Goal: Transaction & Acquisition: Purchase product/service

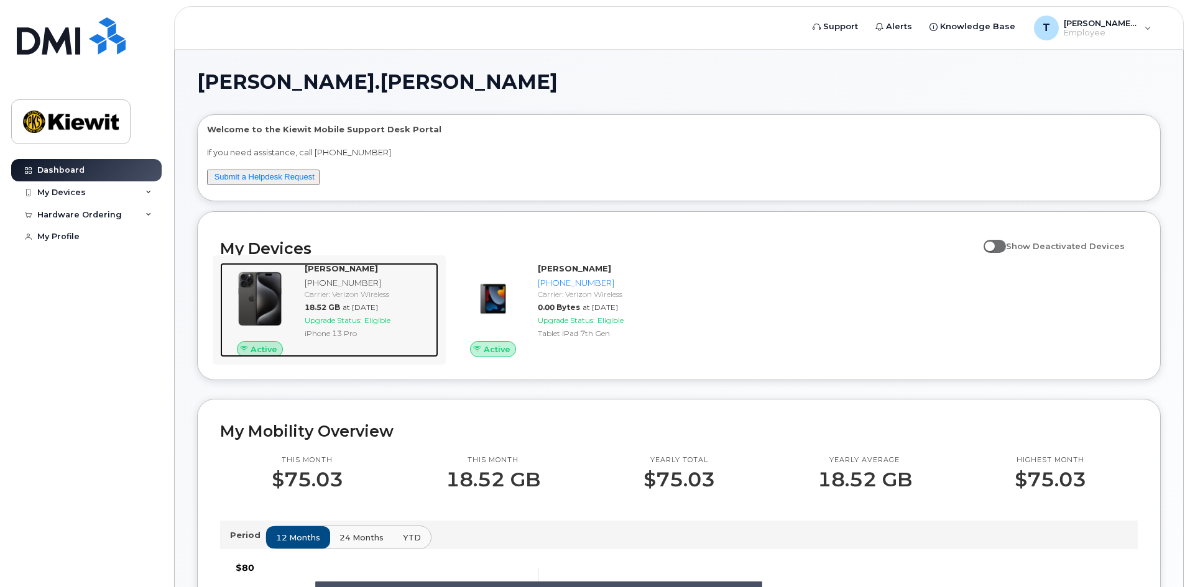
click at [265, 307] on img at bounding box center [260, 299] width 60 height 60
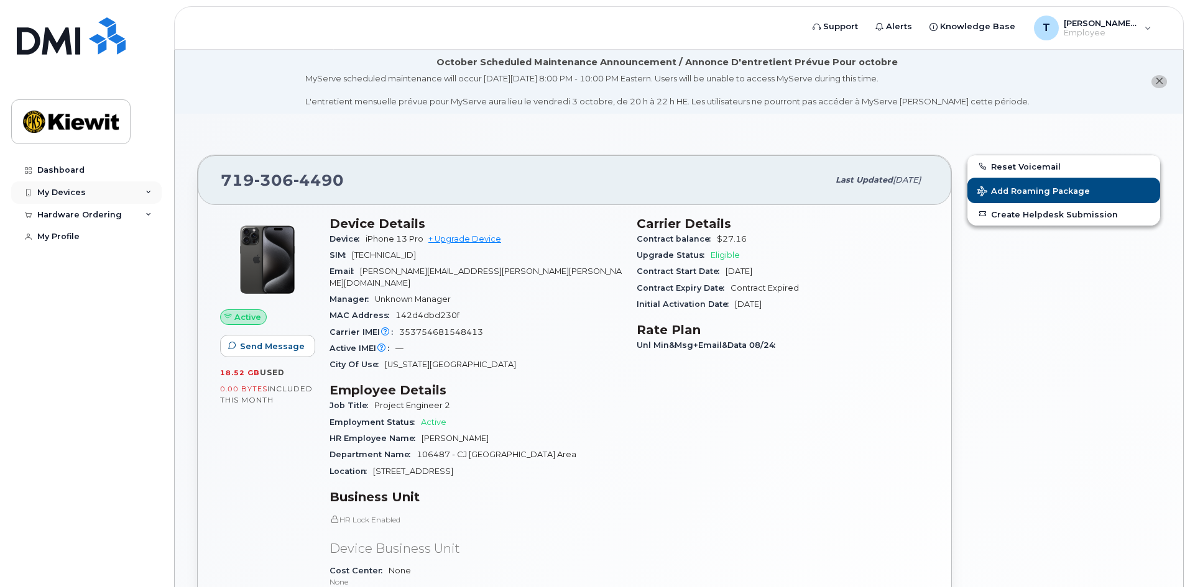
click at [76, 190] on div "My Devices" at bounding box center [61, 193] width 48 height 10
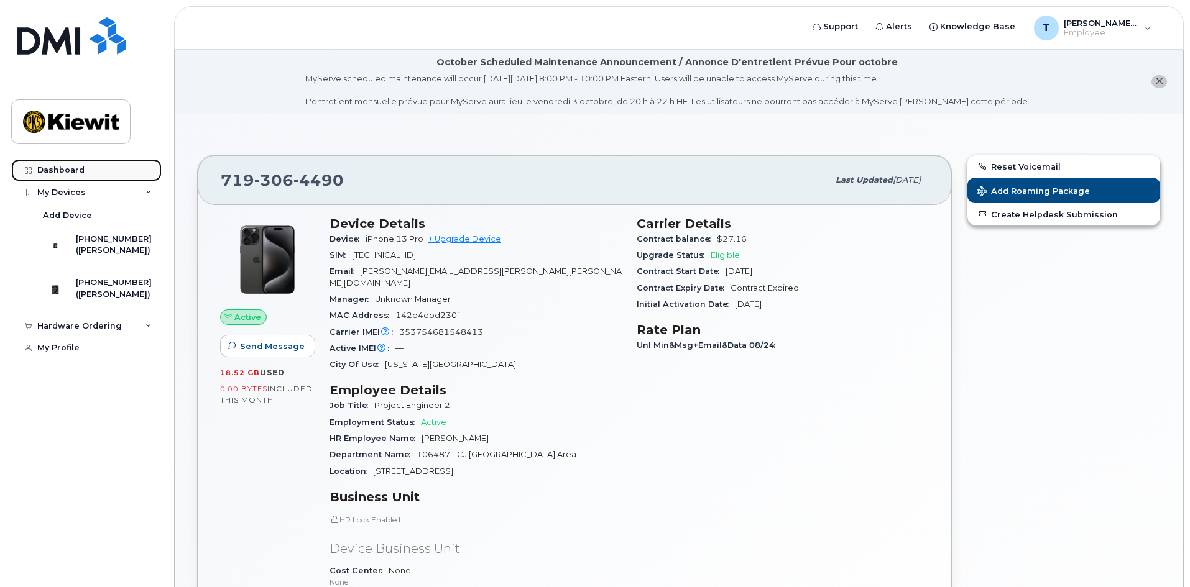
click at [65, 170] on div "Dashboard" at bounding box center [60, 170] width 47 height 10
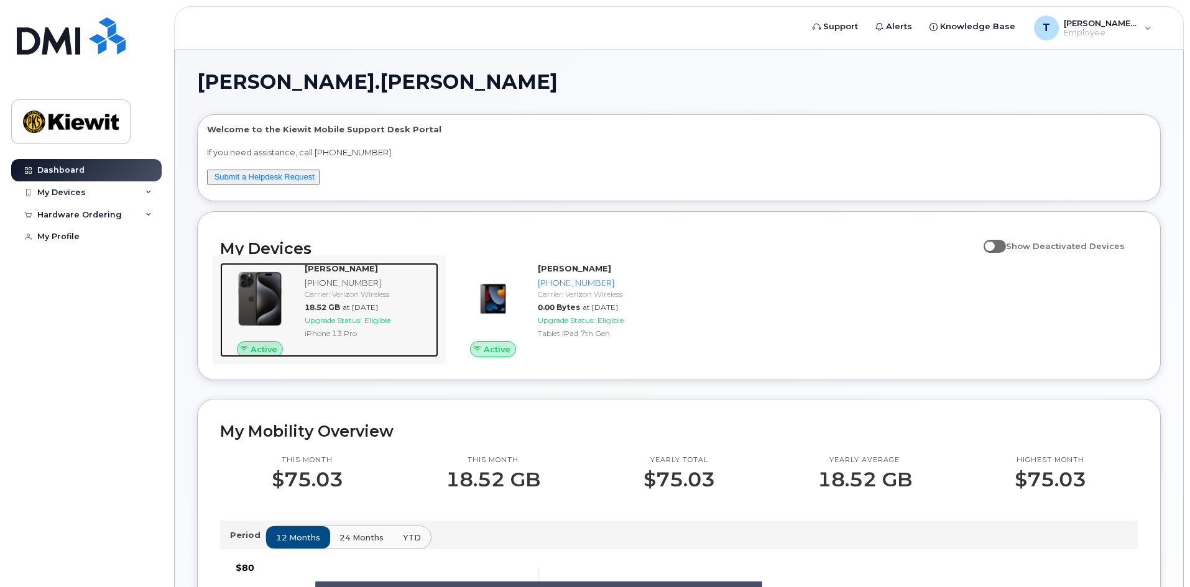
click at [354, 322] on span "Upgrade Status:" at bounding box center [333, 320] width 57 height 9
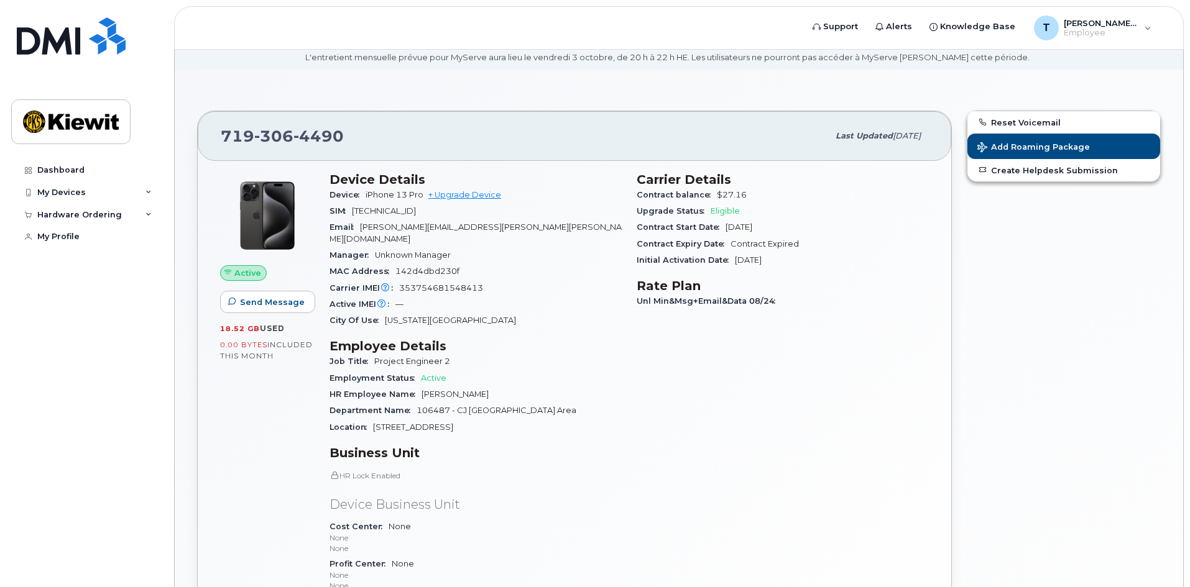
scroll to position [62, 0]
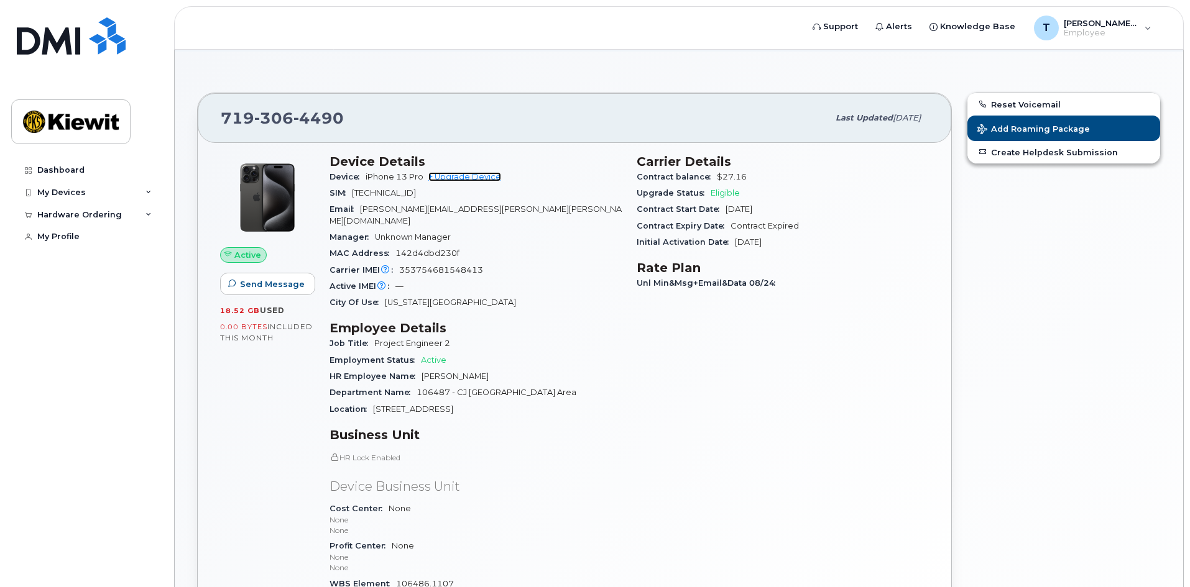
click at [468, 174] on link "+ Upgrade Device" at bounding box center [464, 176] width 73 height 9
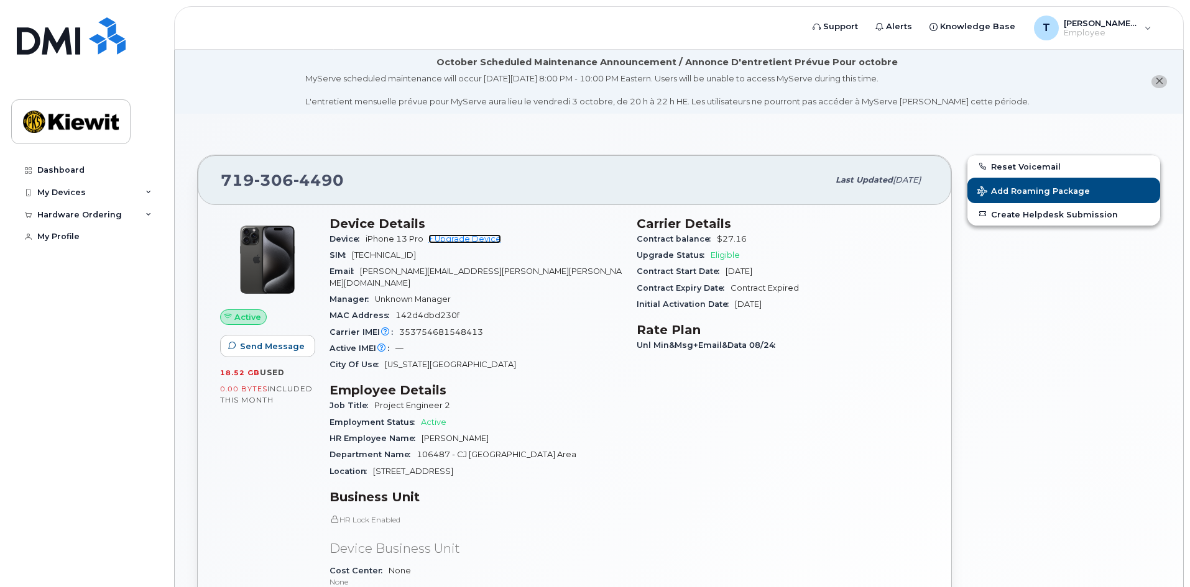
click at [475, 236] on link "+ Upgrade Device" at bounding box center [464, 238] width 73 height 9
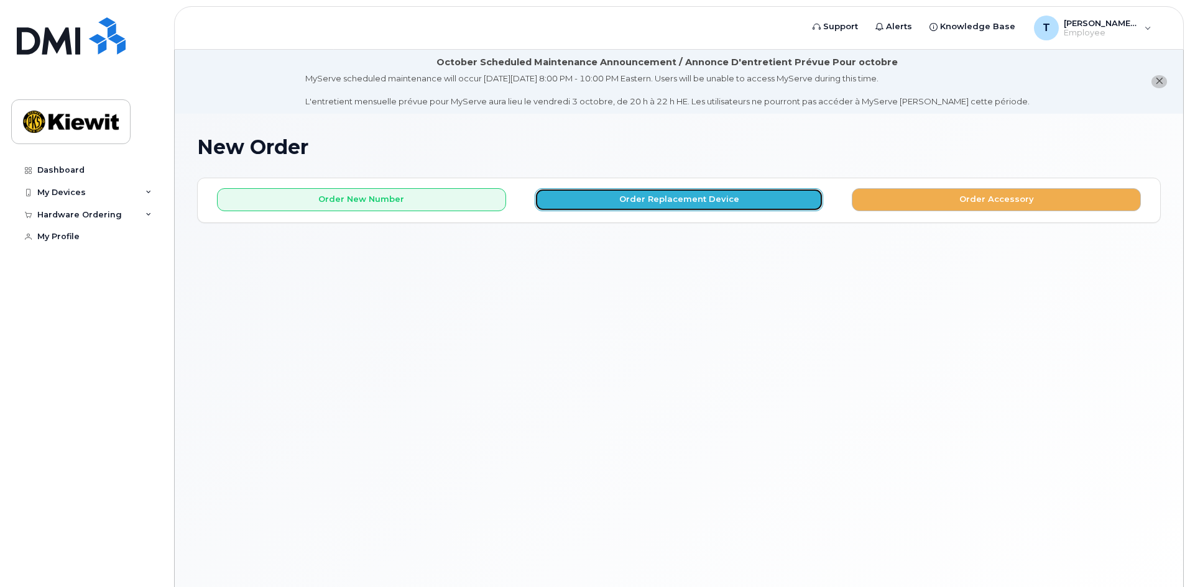
click at [644, 204] on button "Order Replacement Device" at bounding box center [678, 199] width 289 height 23
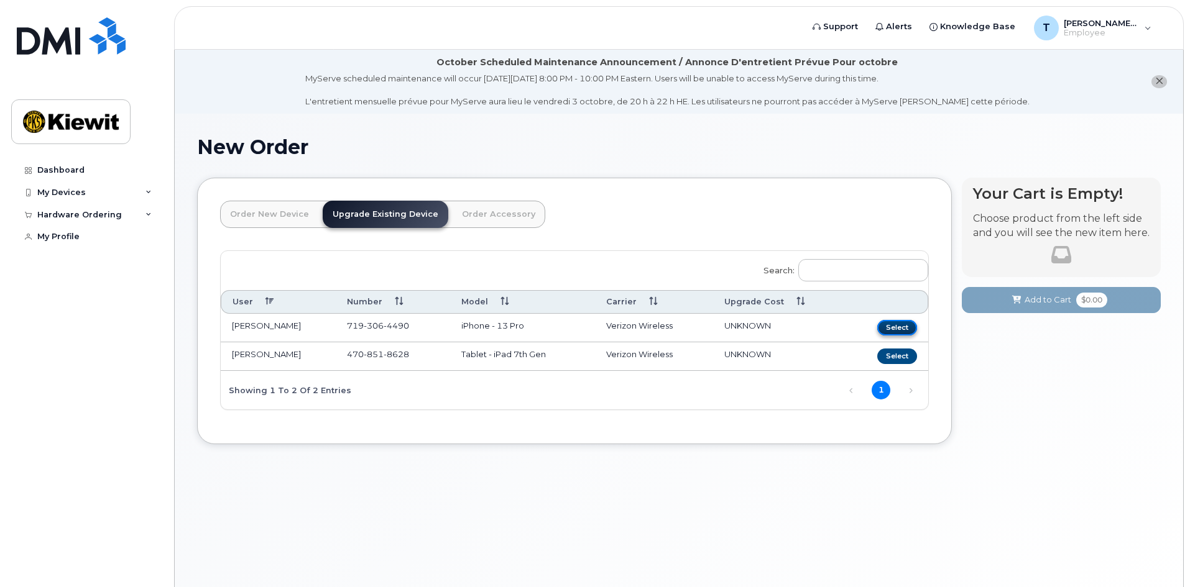
click at [892, 331] on button "Select" at bounding box center [897, 328] width 40 height 16
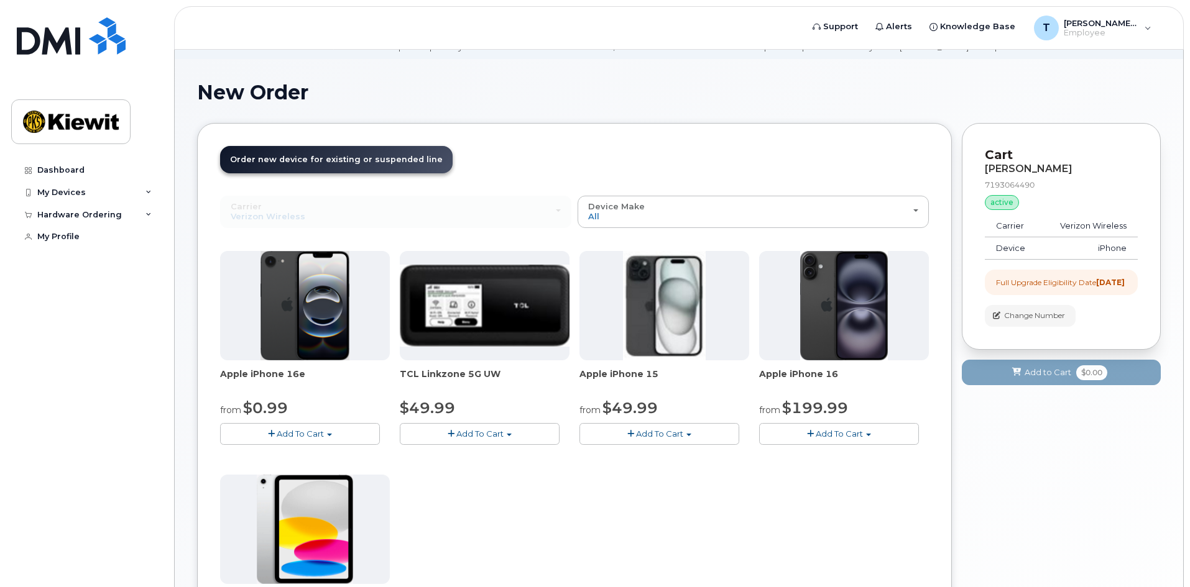
scroll to position [51, 0]
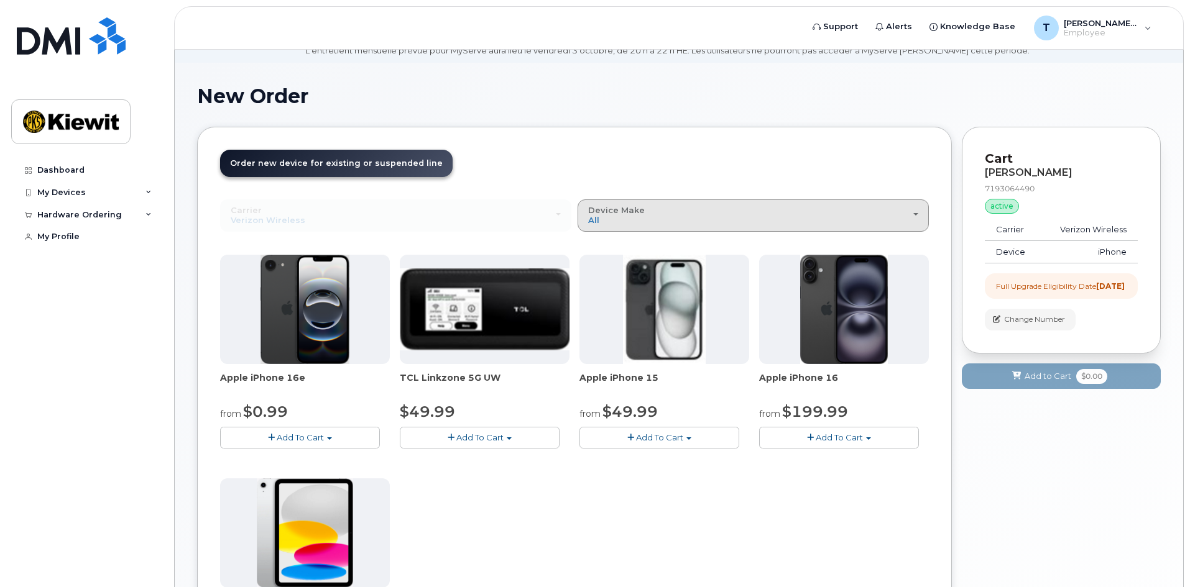
click at [776, 207] on div "Device Make All iPhone Modem Tablet" at bounding box center [753, 215] width 330 height 19
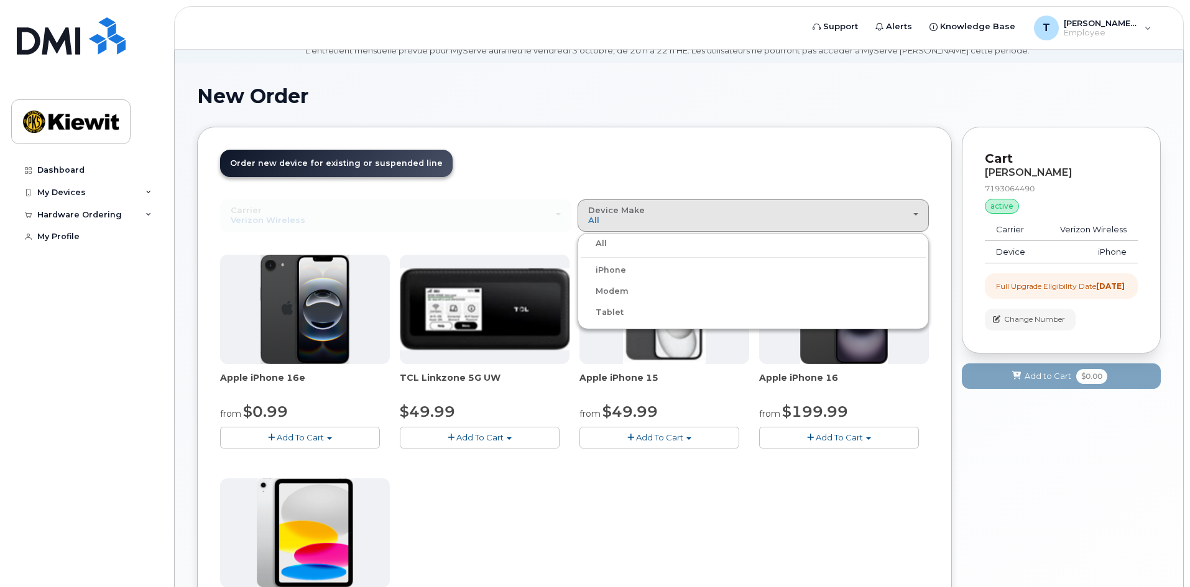
click at [605, 293] on label "Modem" at bounding box center [604, 291] width 48 height 15
click at [0, 0] on input "Modem" at bounding box center [0, 0] width 0 height 0
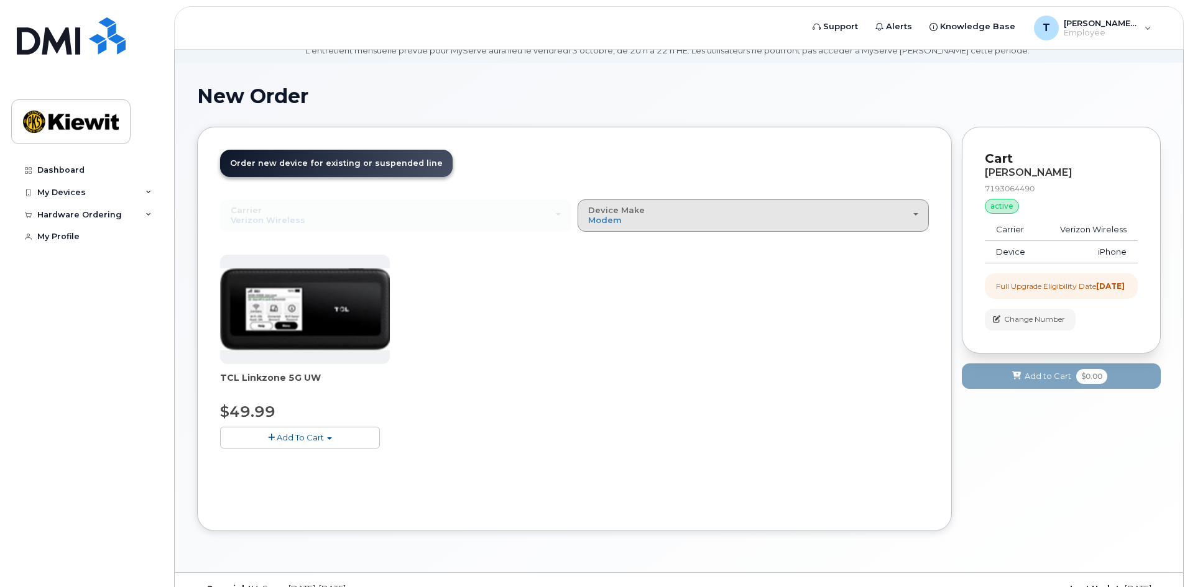
click at [700, 219] on div "Device Make All iPhone Modem Tablet" at bounding box center [753, 215] width 330 height 19
click at [603, 313] on label "Tablet" at bounding box center [601, 312] width 43 height 15
click at [0, 0] on input "Tablet" at bounding box center [0, 0] width 0 height 0
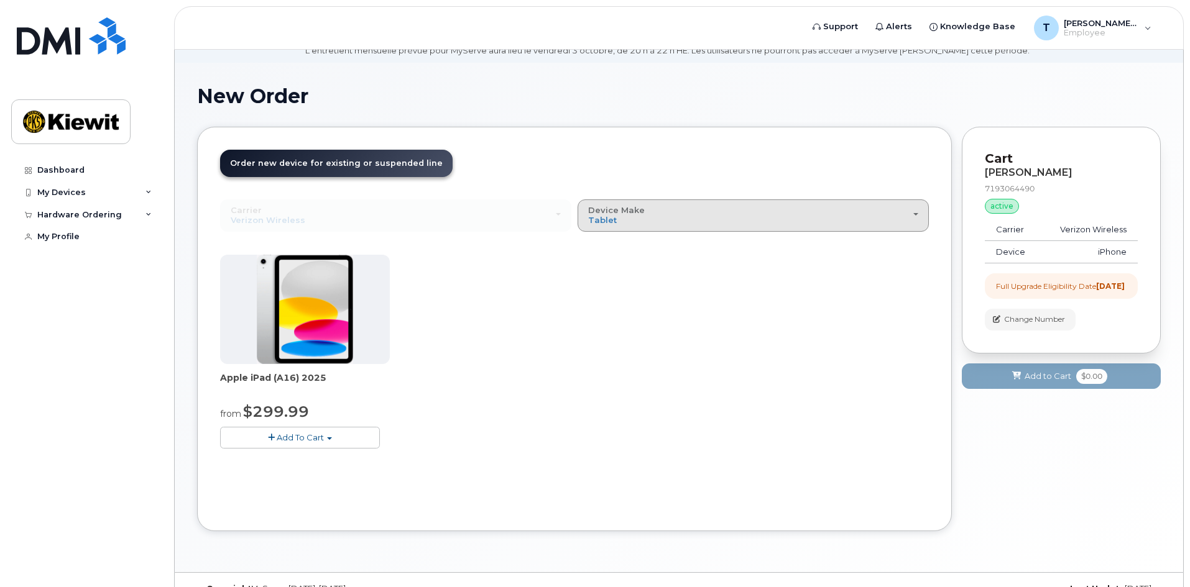
click at [679, 218] on div "Device Make All iPhone Modem Tablet" at bounding box center [753, 215] width 330 height 19
click at [610, 270] on label "iPhone" at bounding box center [602, 270] width 45 height 15
click at [0, 0] on input "iPhone" at bounding box center [0, 0] width 0 height 0
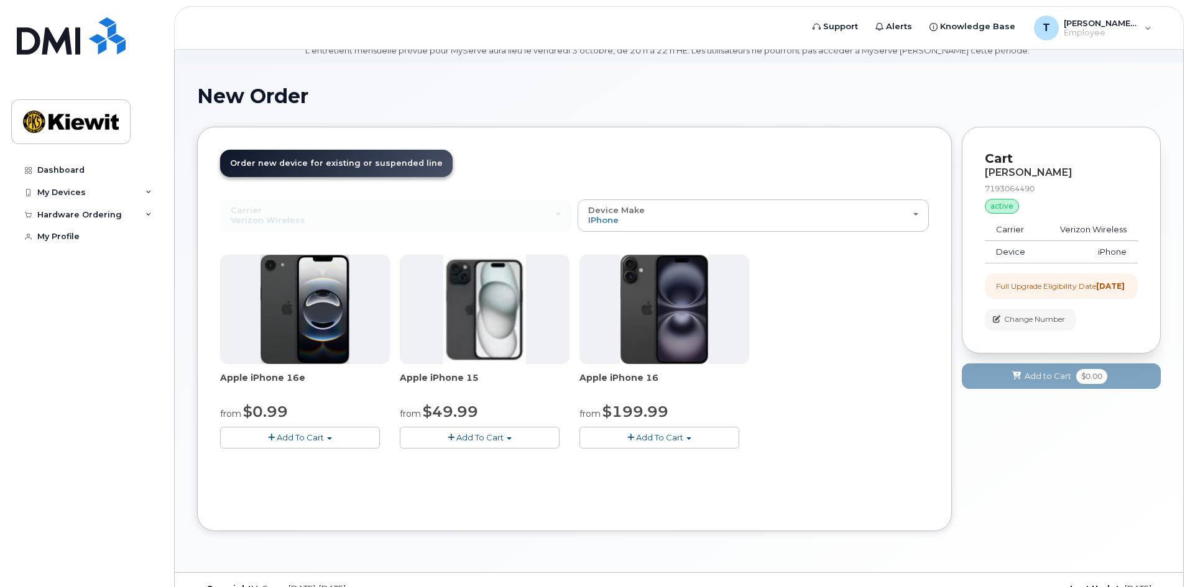
click at [687, 436] on button "Add To Cart" at bounding box center [659, 438] width 160 height 22
click at [876, 321] on div "Apple iPhone 16e from $0.99 Add To Cart $0.99 - 2 Year Upgrade (128GB) $599.99 …" at bounding box center [574, 362] width 709 height 214
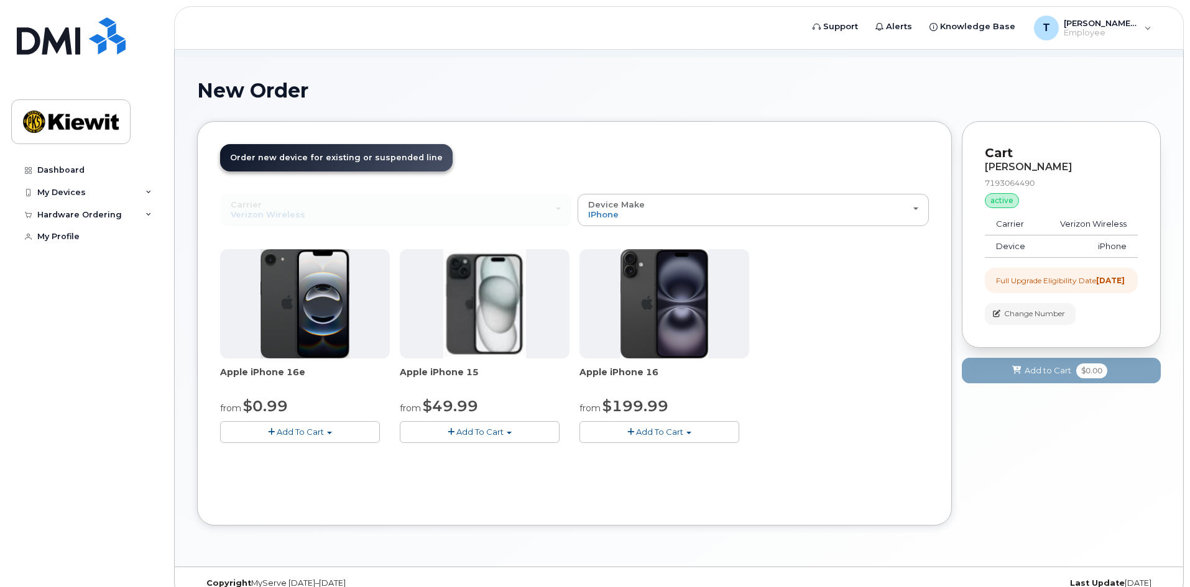
scroll to position [76, 0]
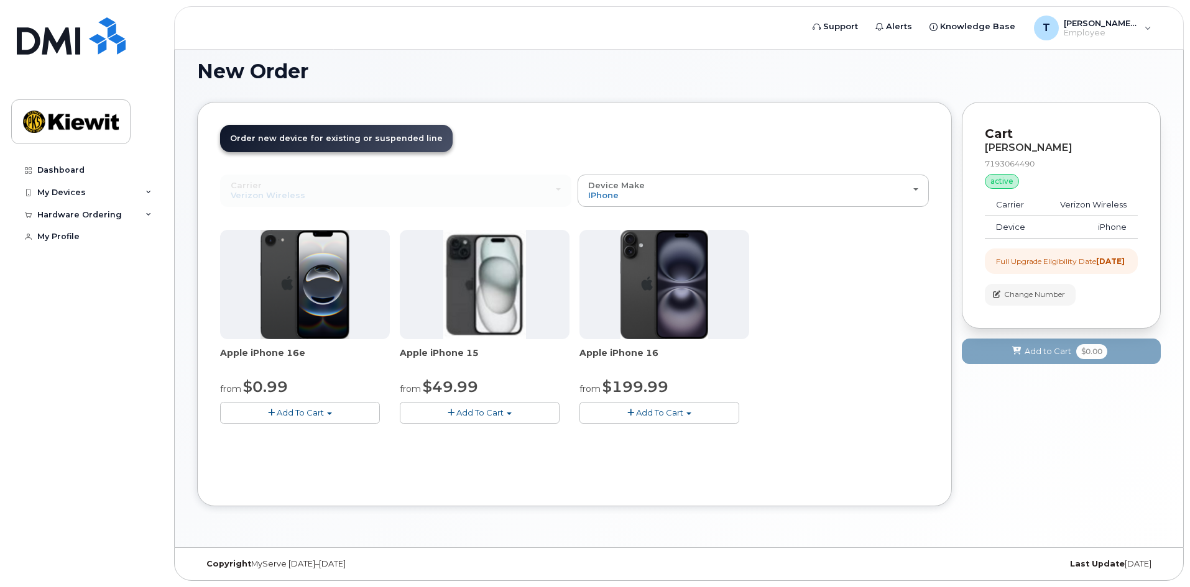
click at [681, 414] on span "Add To Cart" at bounding box center [659, 413] width 47 height 10
click at [681, 454] on link "$199.99 - 2 Year Upgrade (128GB)" at bounding box center [665, 452] width 167 height 16
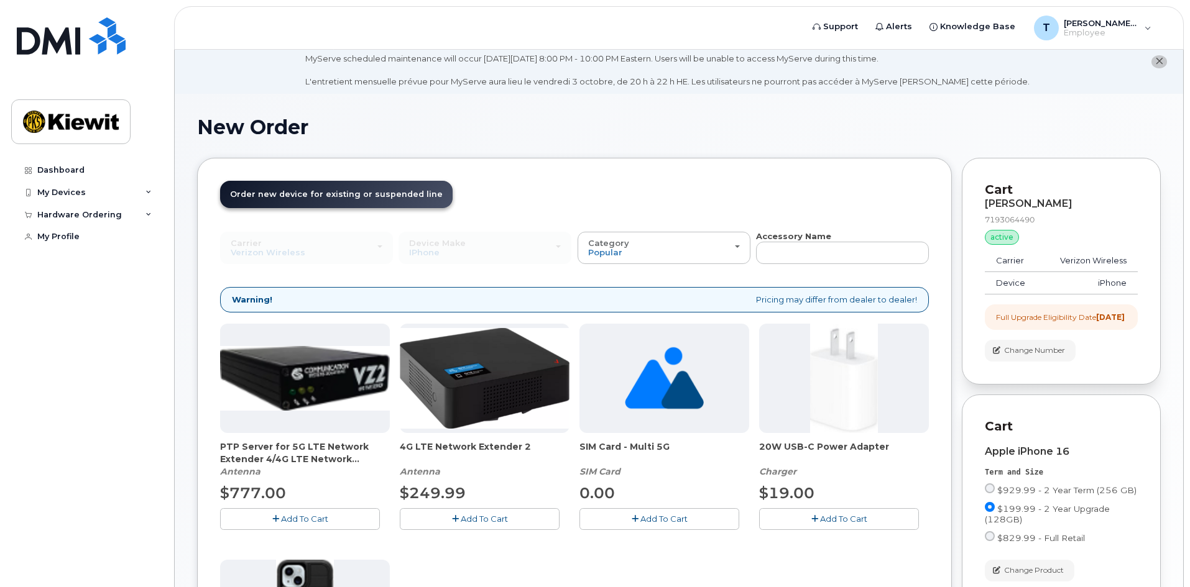
scroll to position [0, 0]
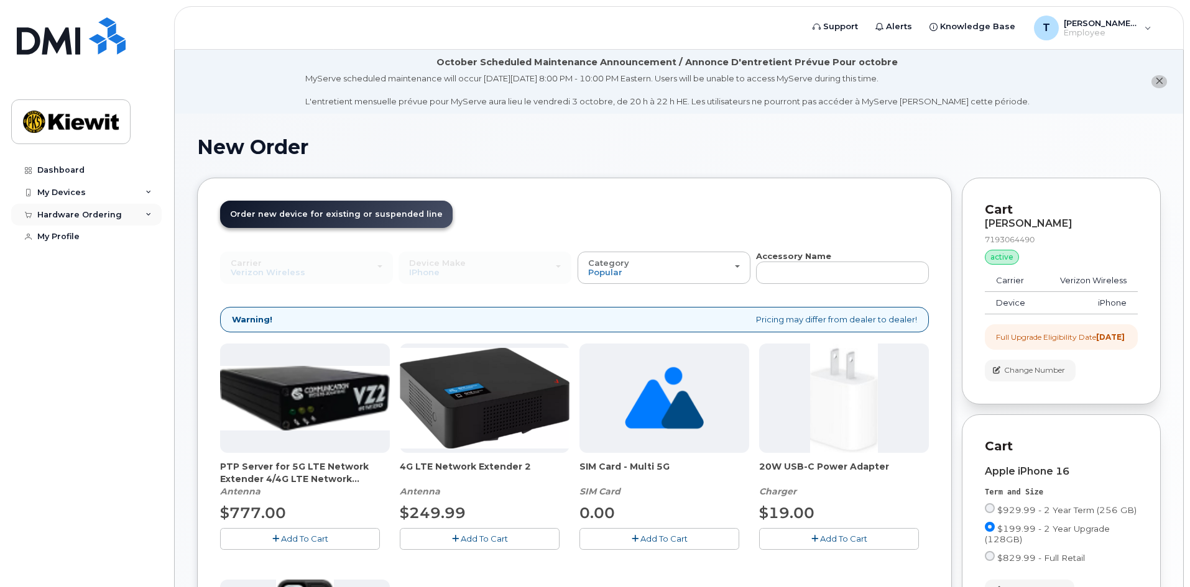
click at [89, 213] on div "Hardware Ordering" at bounding box center [79, 215] width 85 height 10
click at [86, 192] on div "My Devices" at bounding box center [86, 192] width 150 height 22
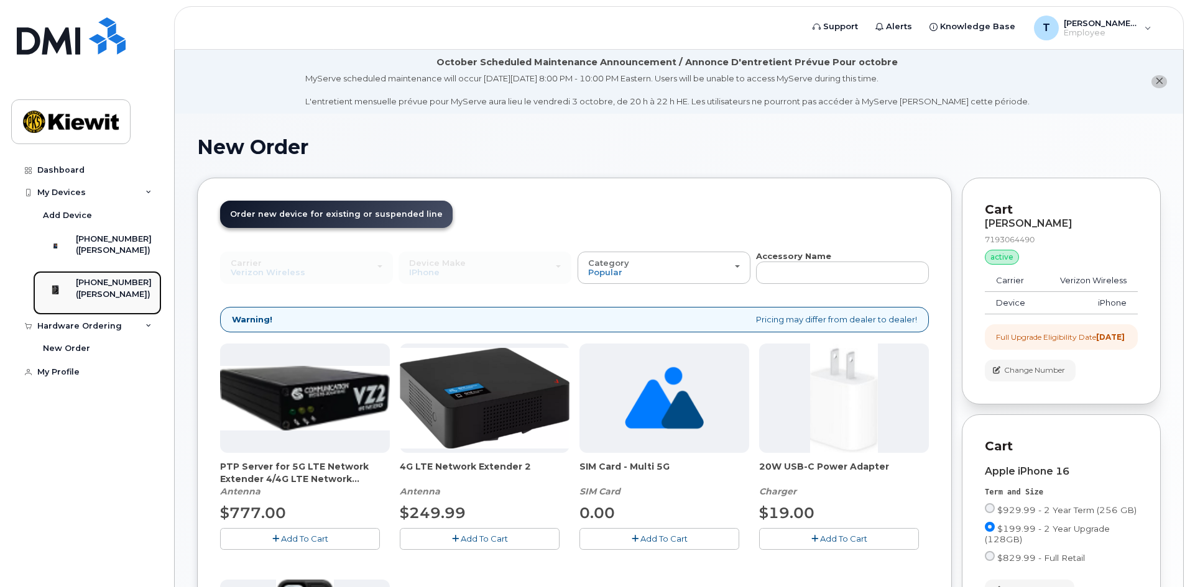
click at [83, 308] on div "719-306-4490 (TYLER SHIELDS)" at bounding box center [95, 292] width 112 height 31
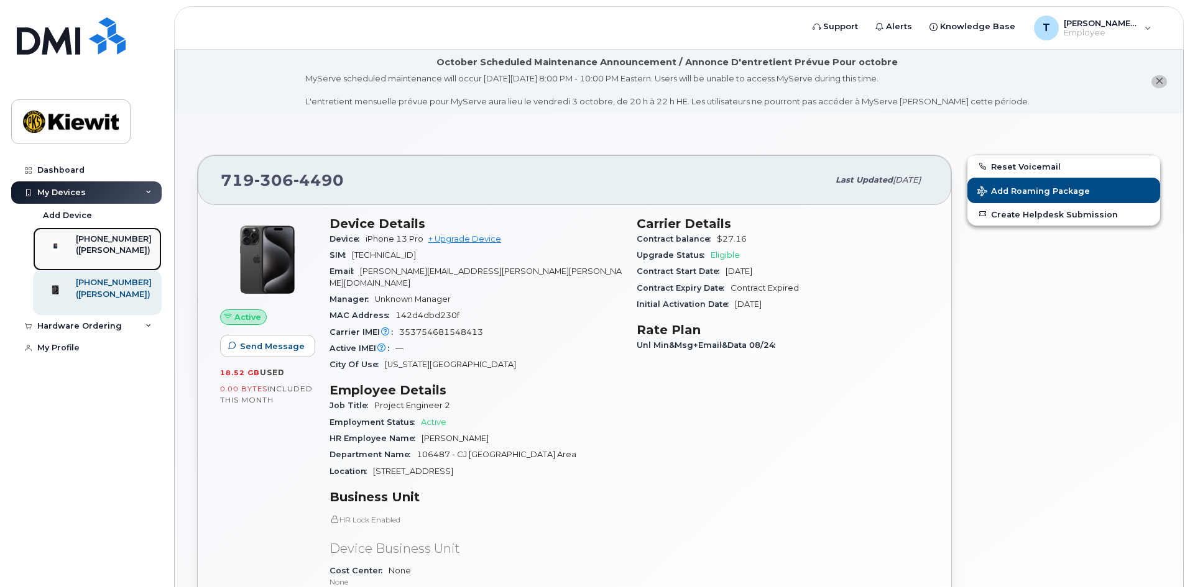
click at [111, 249] on div "([PERSON_NAME])" at bounding box center [114, 250] width 76 height 11
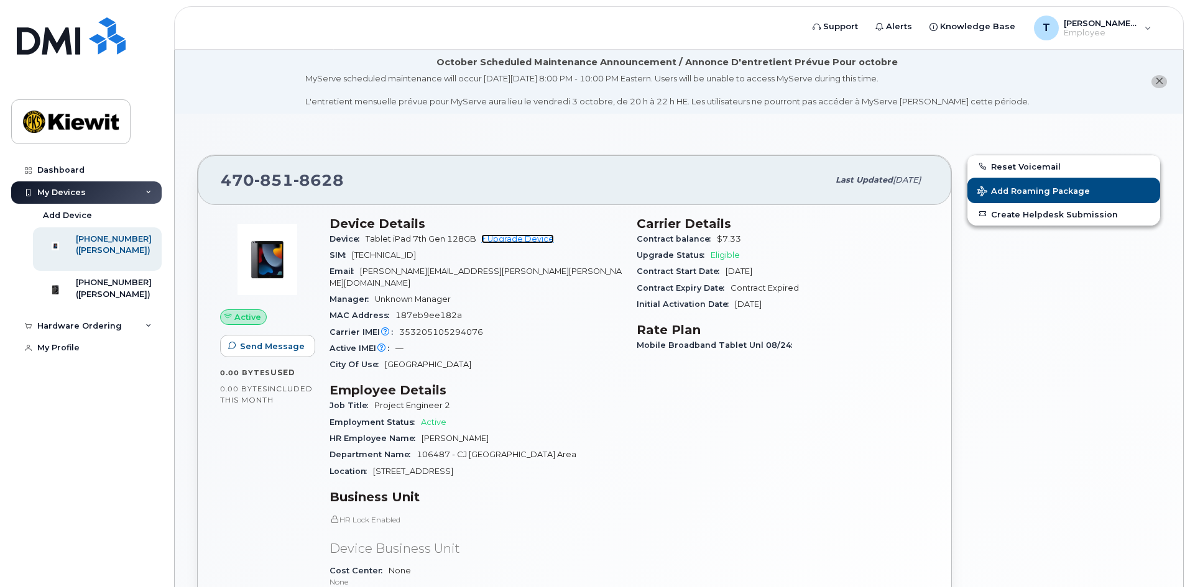
click at [515, 237] on link "+ Upgrade Device" at bounding box center [517, 238] width 73 height 9
click at [525, 241] on link "+ Upgrade Device" at bounding box center [517, 238] width 73 height 9
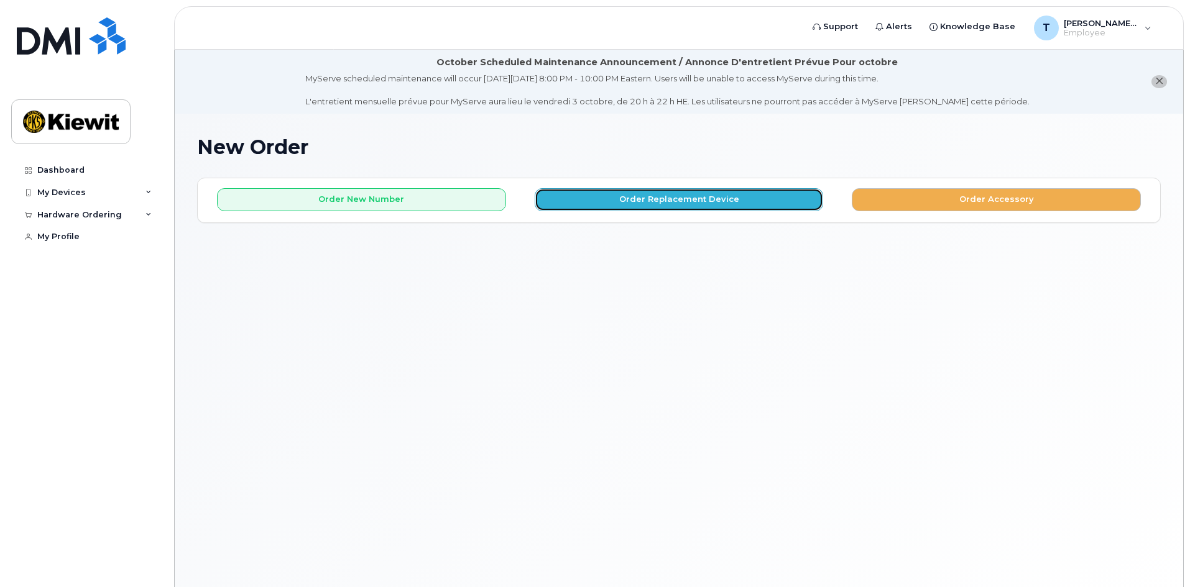
click at [664, 201] on button "Order Replacement Device" at bounding box center [678, 199] width 289 height 23
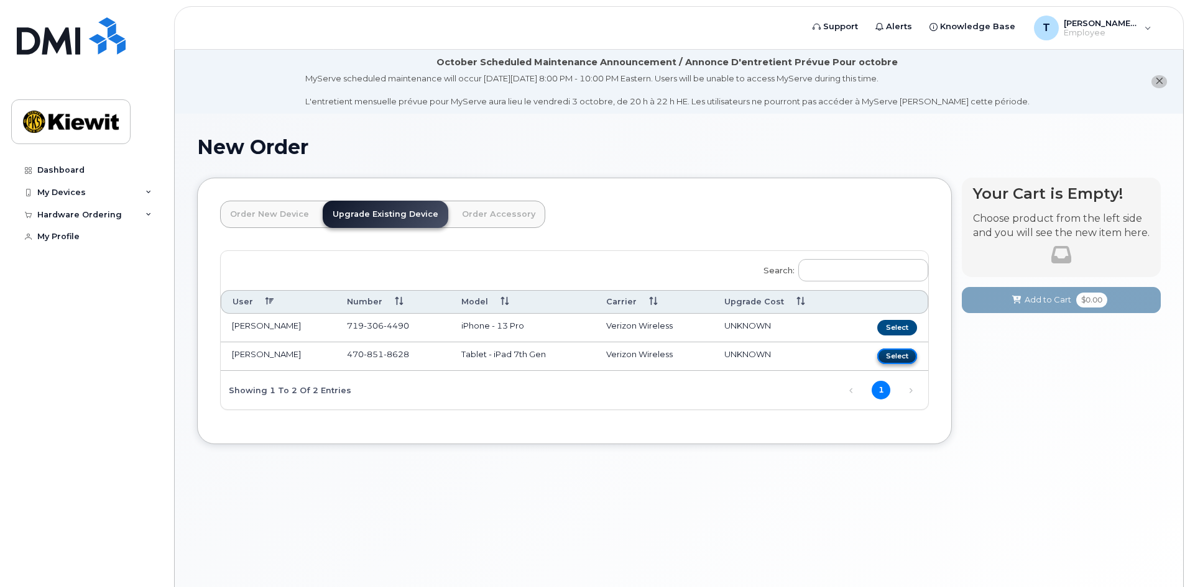
click at [903, 355] on button "Select" at bounding box center [897, 357] width 40 height 16
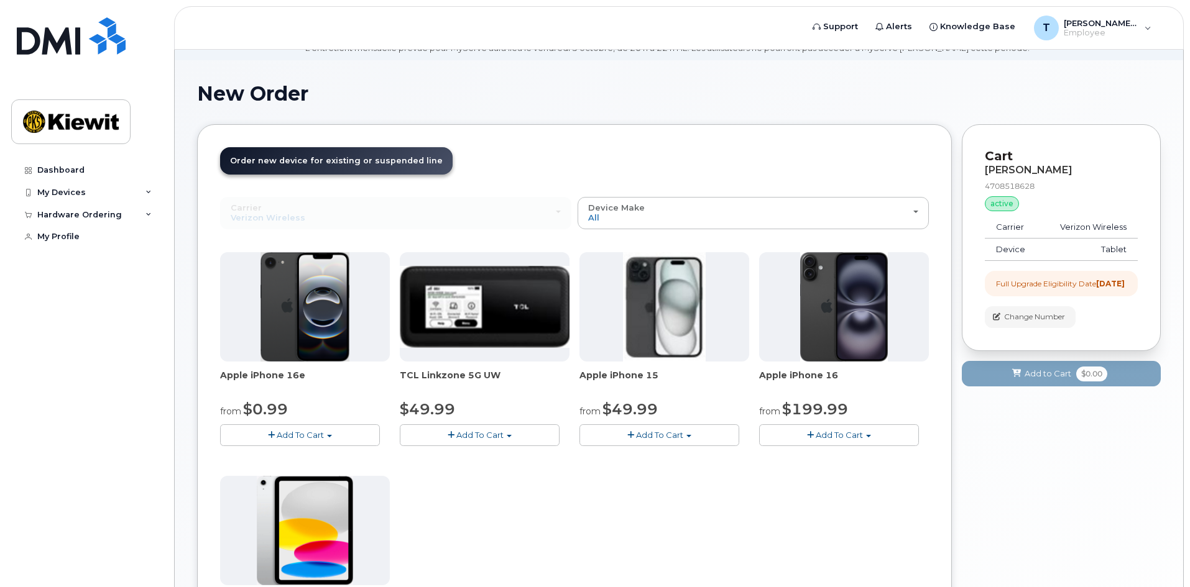
scroll to position [249, 0]
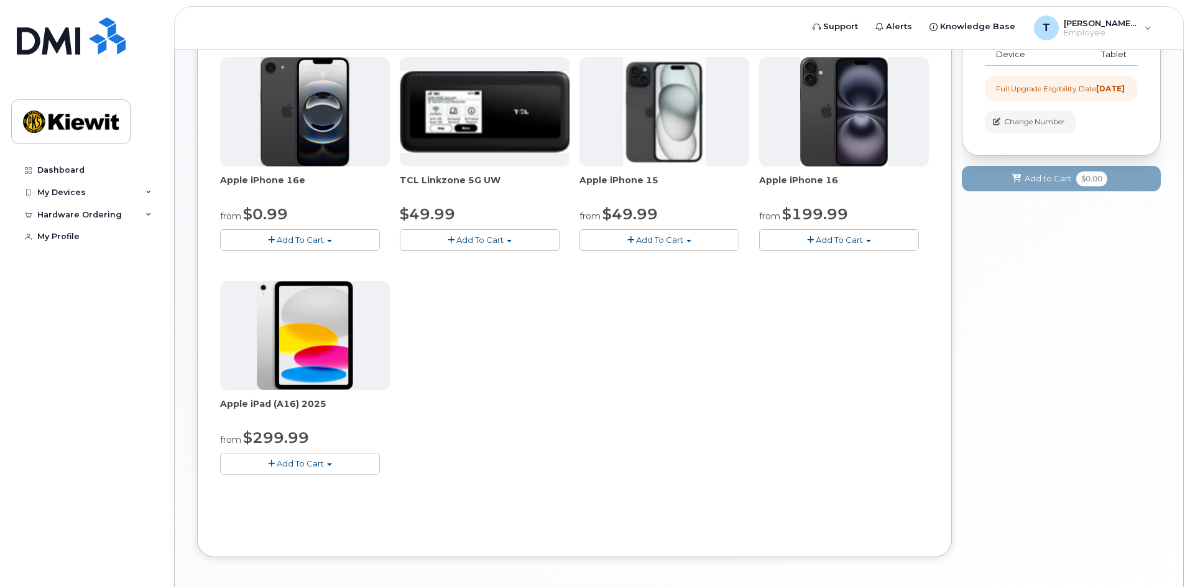
click at [305, 467] on span "Add To Cart" at bounding box center [300, 464] width 47 height 10
click at [362, 486] on link "$299.99 - 2 Year Upgrade (128GB)" at bounding box center [306, 487] width 167 height 16
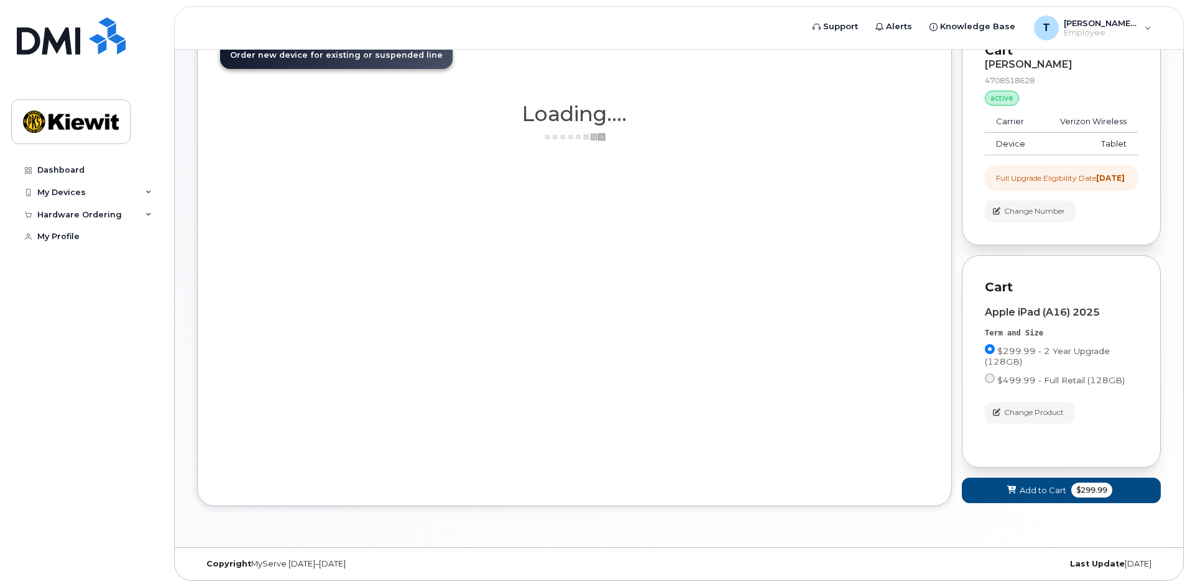
scroll to position [170, 0]
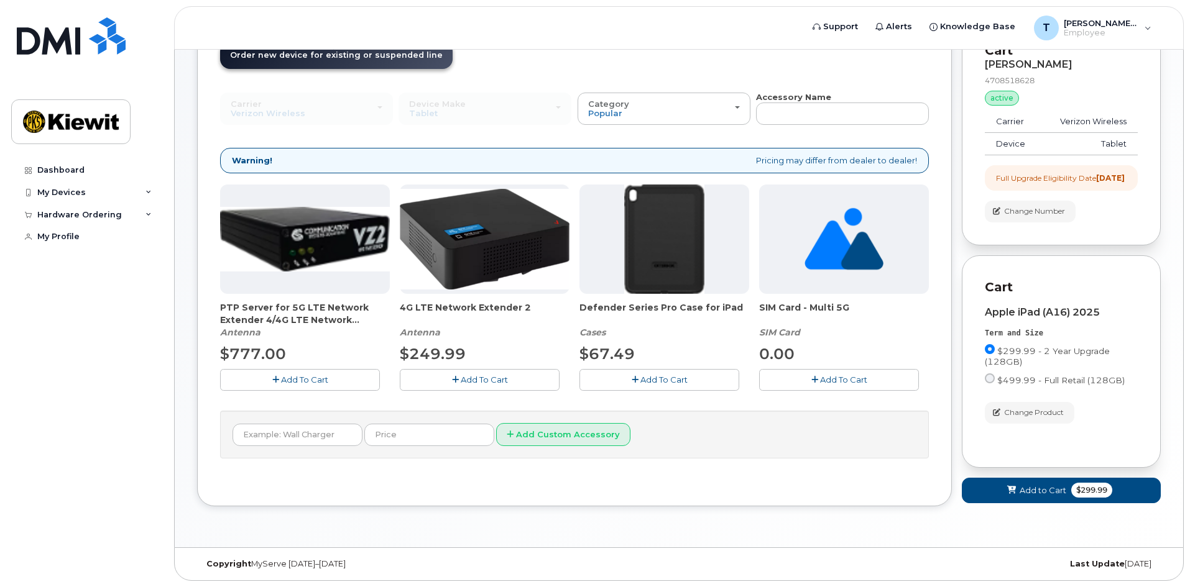
click at [636, 376] on icon "button" at bounding box center [634, 380] width 7 height 8
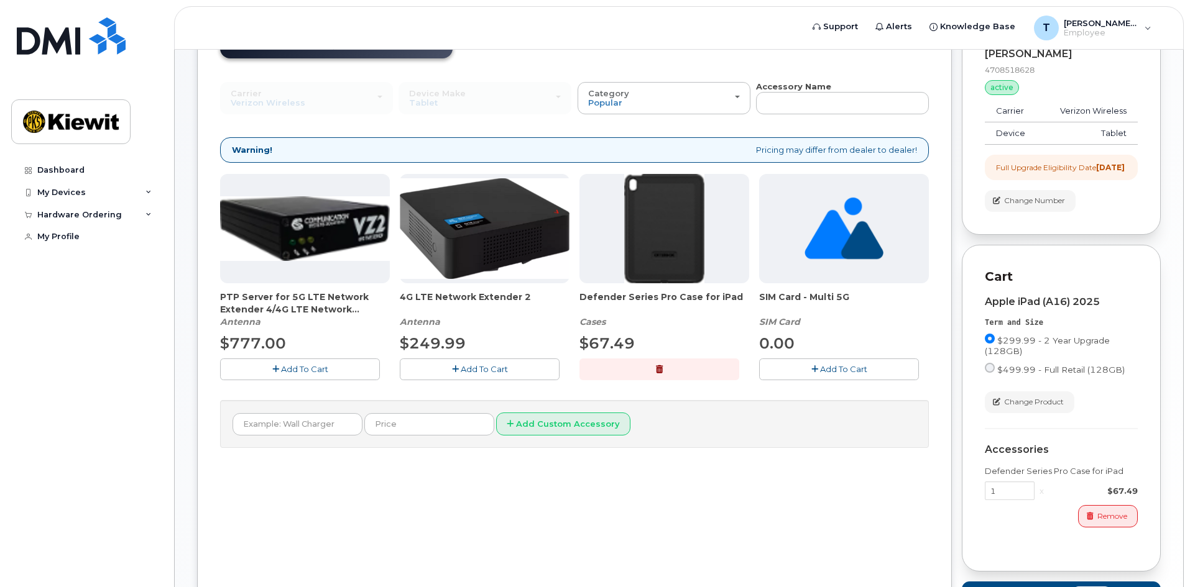
click at [797, 374] on button "Add To Cart" at bounding box center [839, 370] width 160 height 22
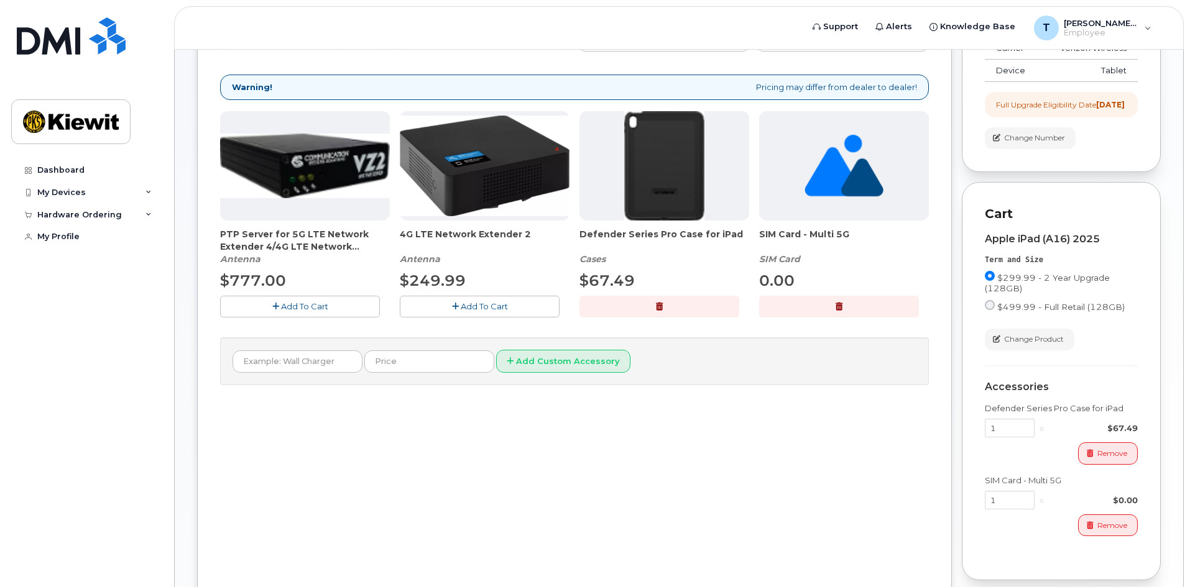
scroll to position [231, 0]
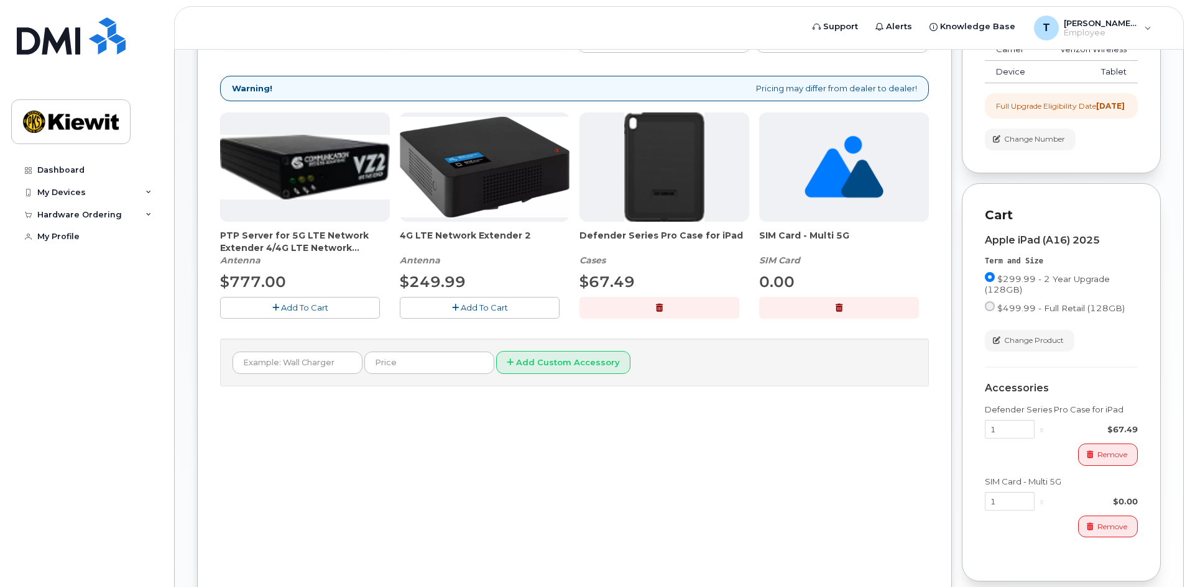
click at [838, 310] on icon "button" at bounding box center [838, 308] width 7 height 8
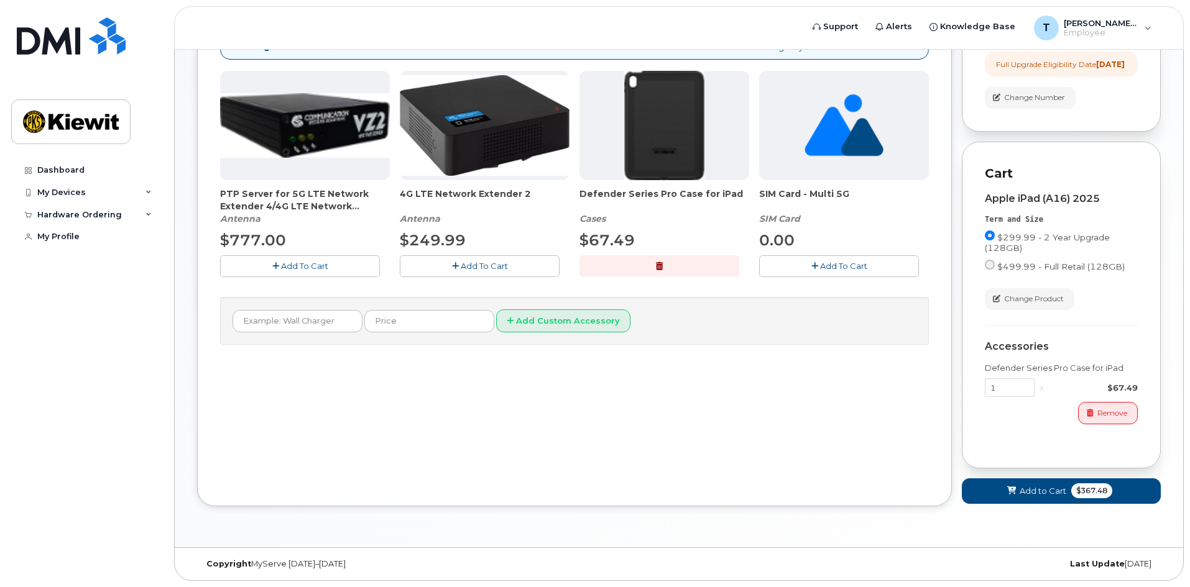
scroll to position [0, 0]
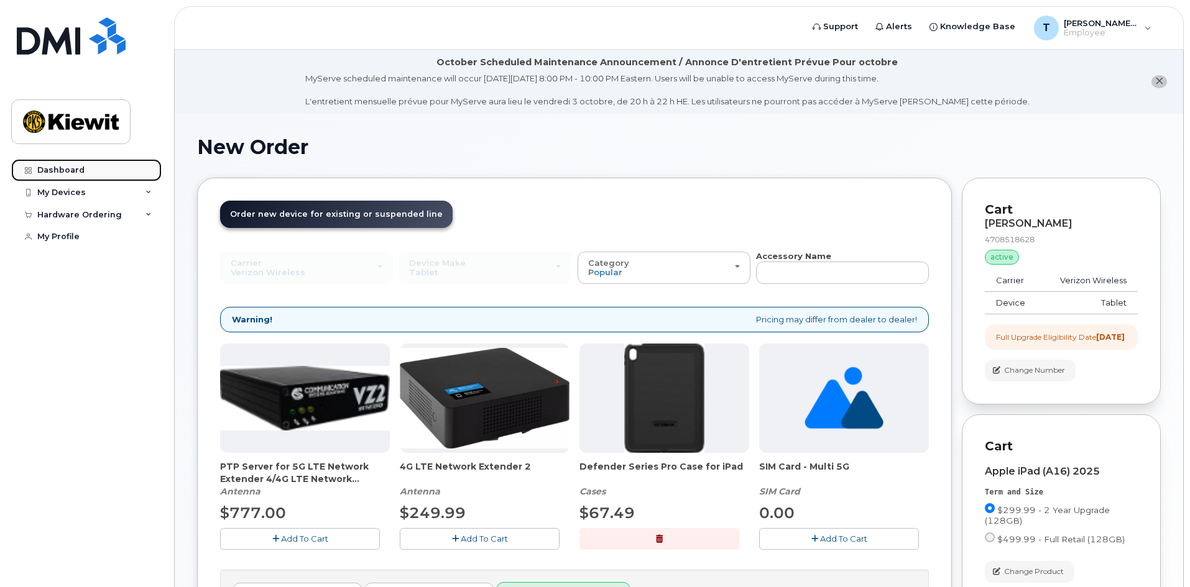
click at [73, 169] on div "Dashboard" at bounding box center [60, 170] width 47 height 10
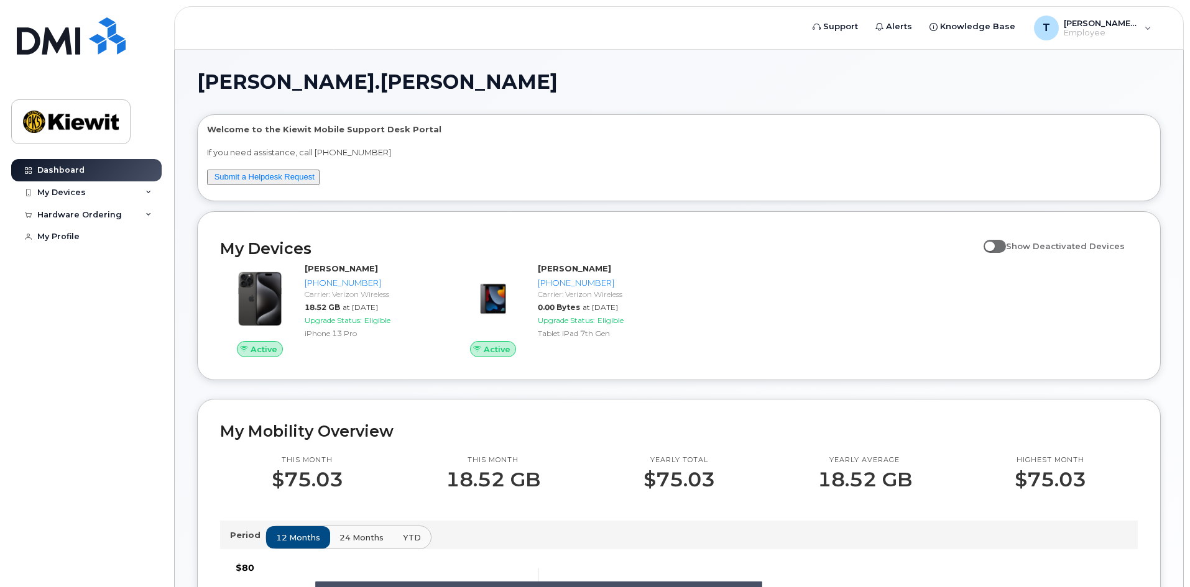
click at [1006, 249] on span at bounding box center [994, 246] width 22 height 12
click at [993, 244] on input "Show Deactivated Devices" at bounding box center [988, 239] width 10 height 10
click at [1004, 250] on span at bounding box center [994, 246] width 22 height 12
click at [993, 244] on input "Show Deactivated Devices" at bounding box center [988, 239] width 10 height 10
checkbox input "false"
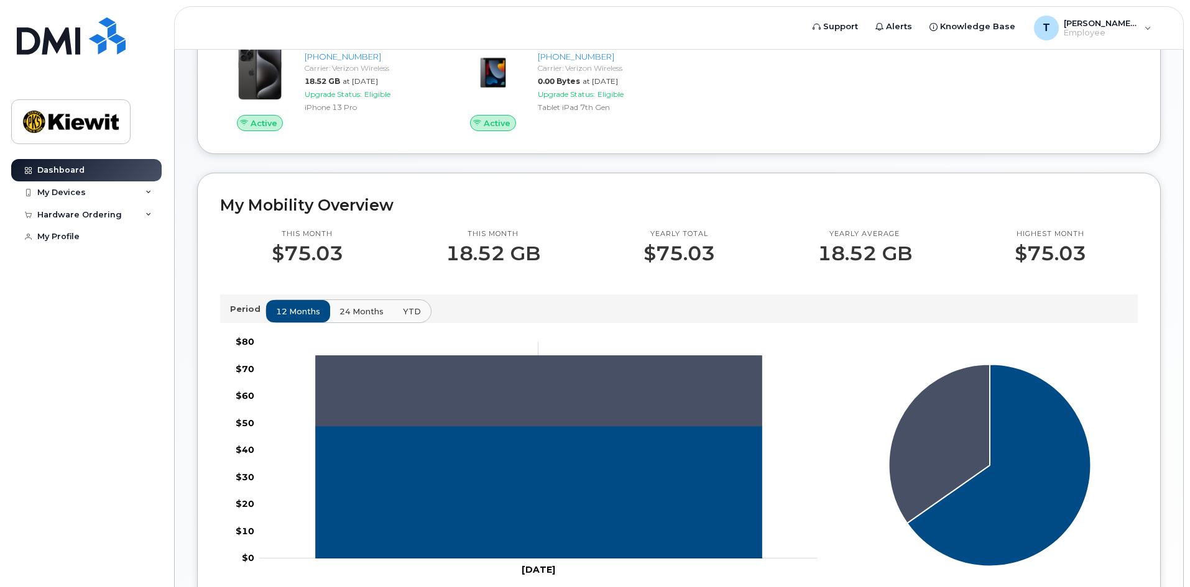
scroll to position [249, 0]
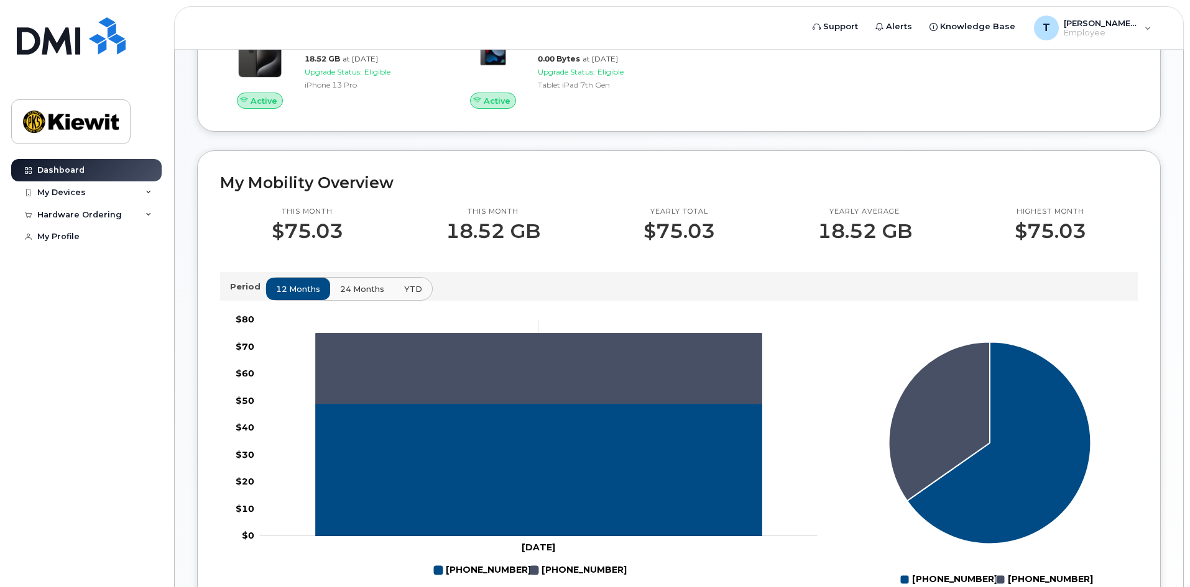
click at [334, 281] on button "24 months" at bounding box center [361, 289] width 65 height 22
click at [419, 282] on button "YTD" at bounding box center [412, 289] width 39 height 22
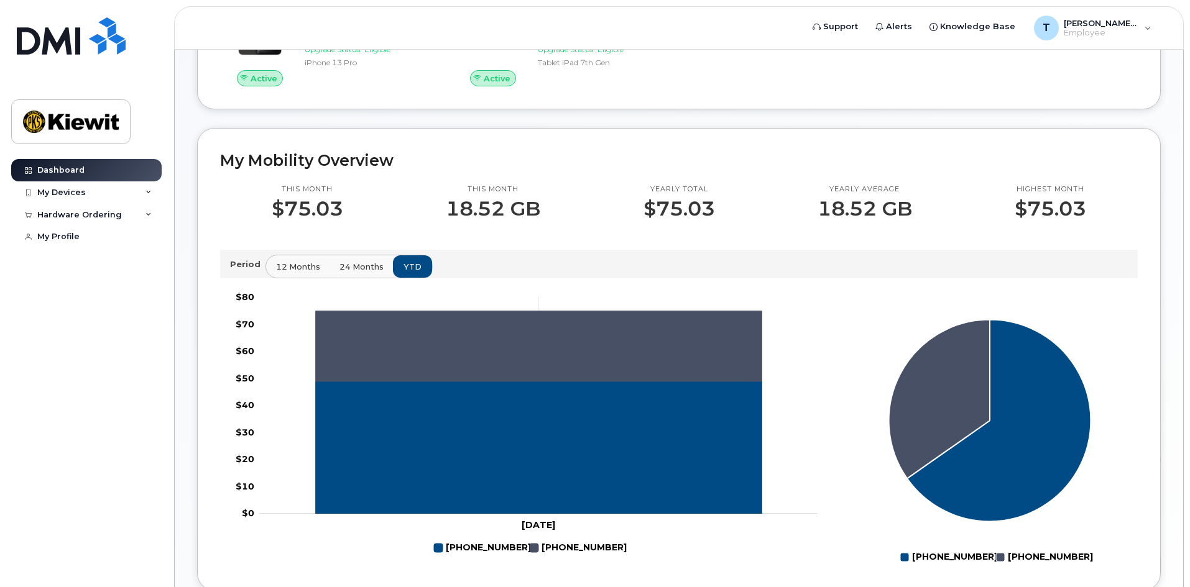
scroll to position [237, 0]
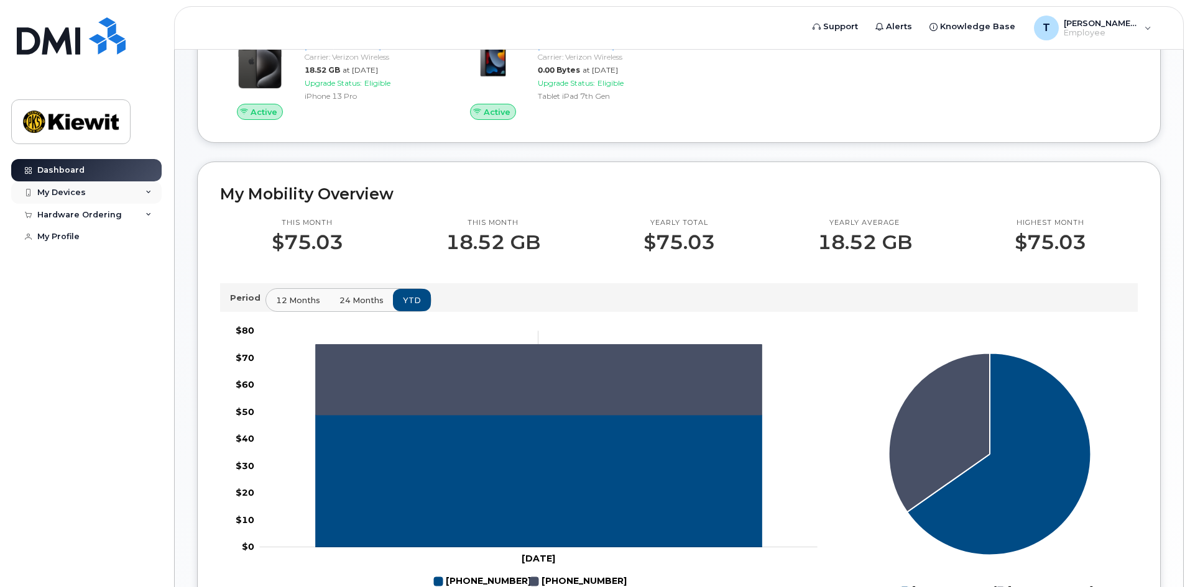
click at [105, 195] on div "My Devices" at bounding box center [86, 192] width 150 height 22
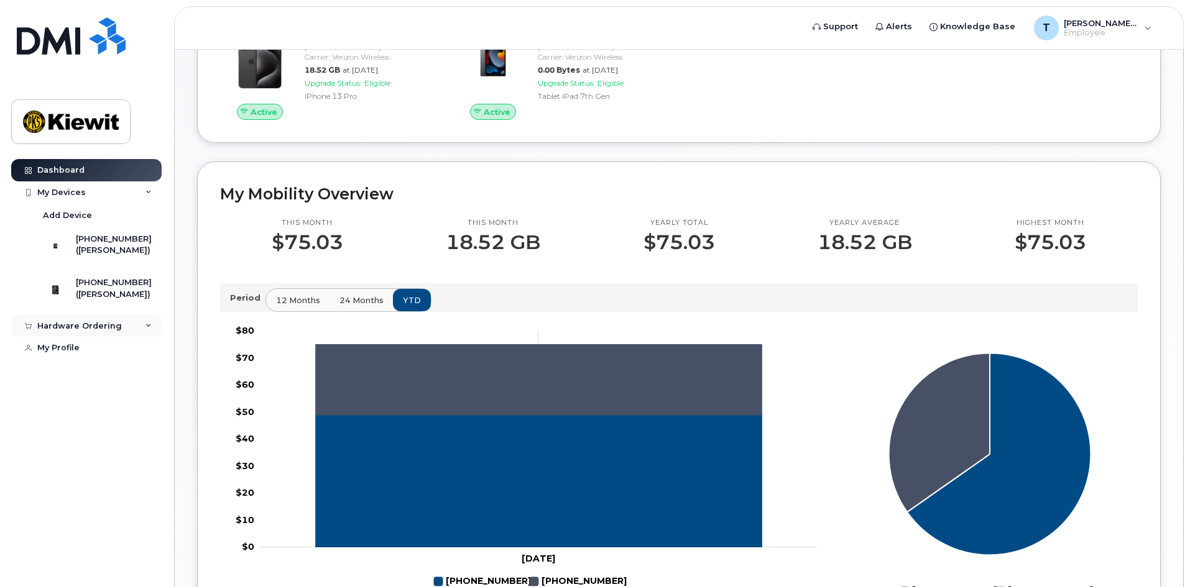
click at [93, 331] on div "Hardware Ordering" at bounding box center [79, 326] width 85 height 10
click at [106, 360] on link "New Order" at bounding box center [97, 349] width 129 height 24
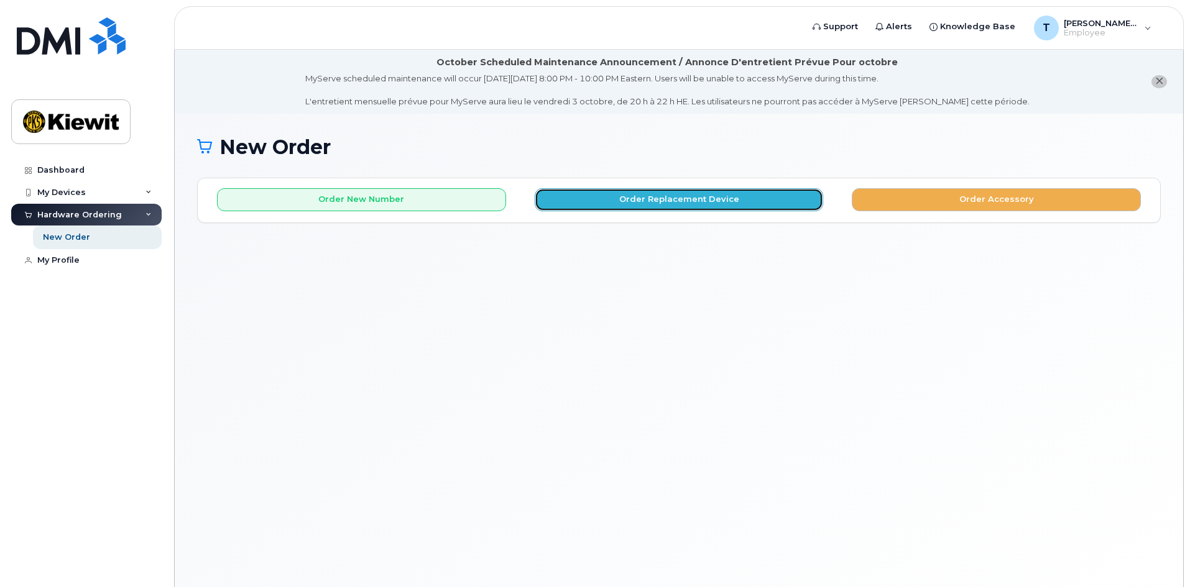
click at [681, 202] on button "Order Replacement Device" at bounding box center [678, 199] width 289 height 23
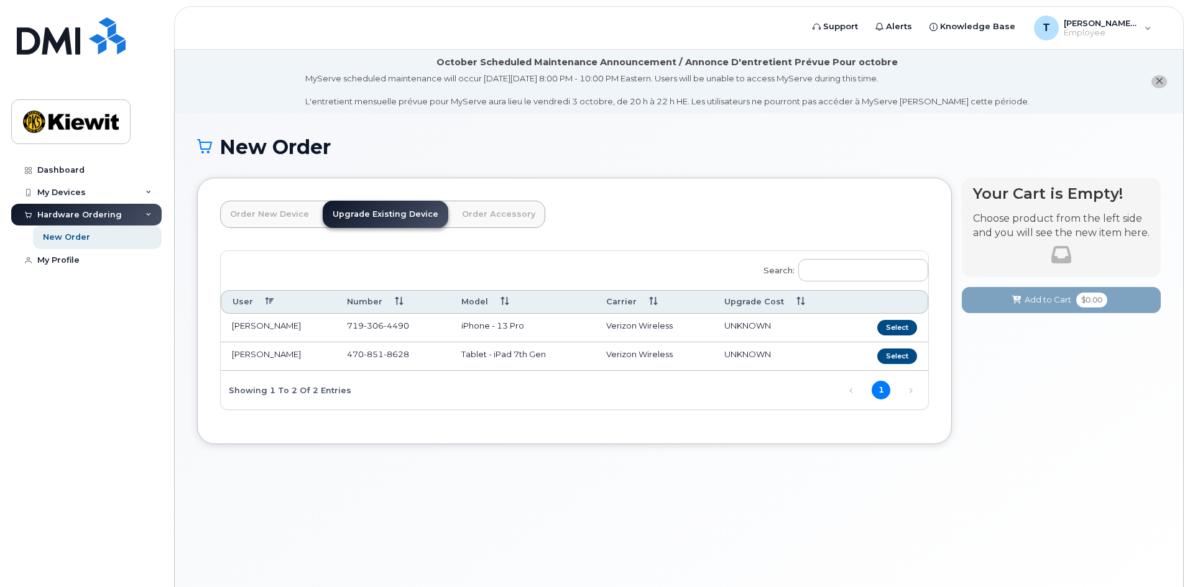
click at [251, 216] on link "Order New Device" at bounding box center [269, 214] width 99 height 27
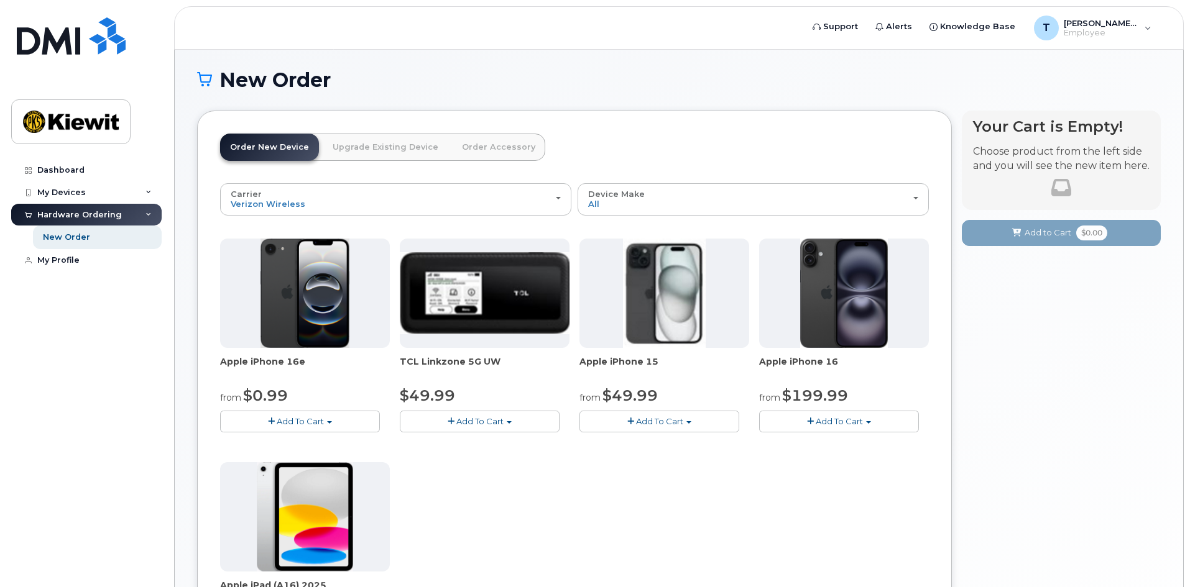
scroll to position [62, 0]
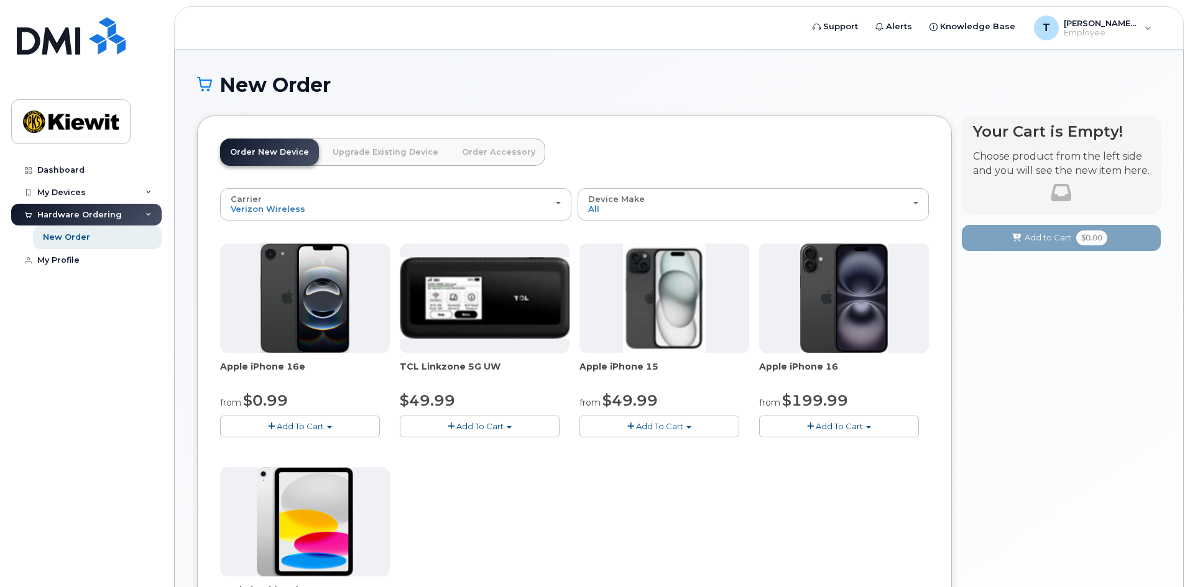
click at [497, 158] on link "Order Accessory" at bounding box center [498, 152] width 93 height 27
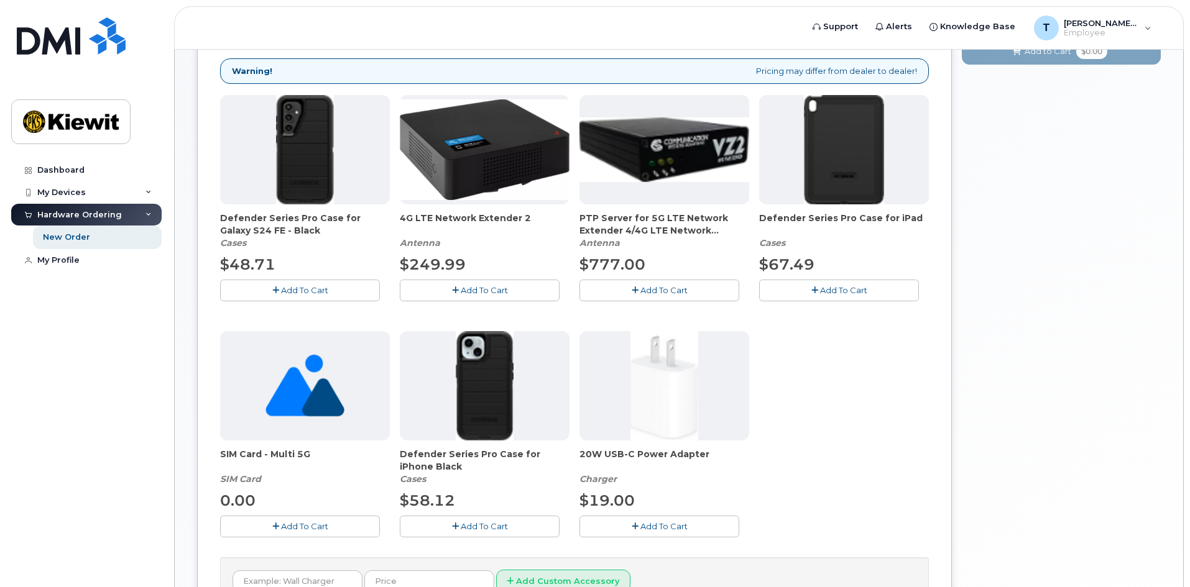
scroll to position [0, 0]
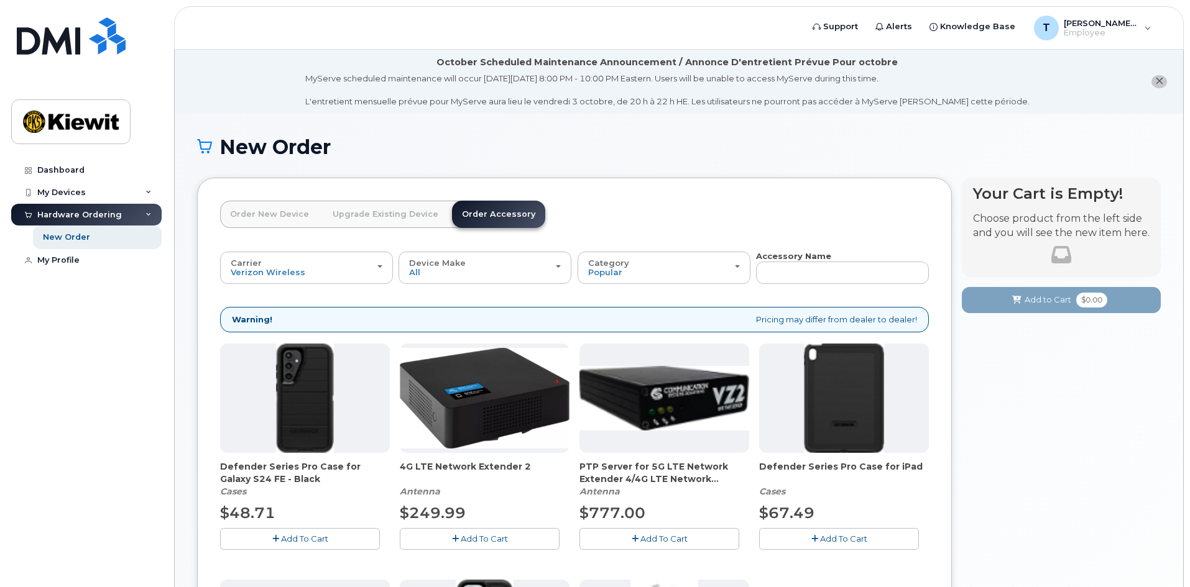
click at [360, 219] on link "Upgrade Existing Device" at bounding box center [386, 214] width 126 height 27
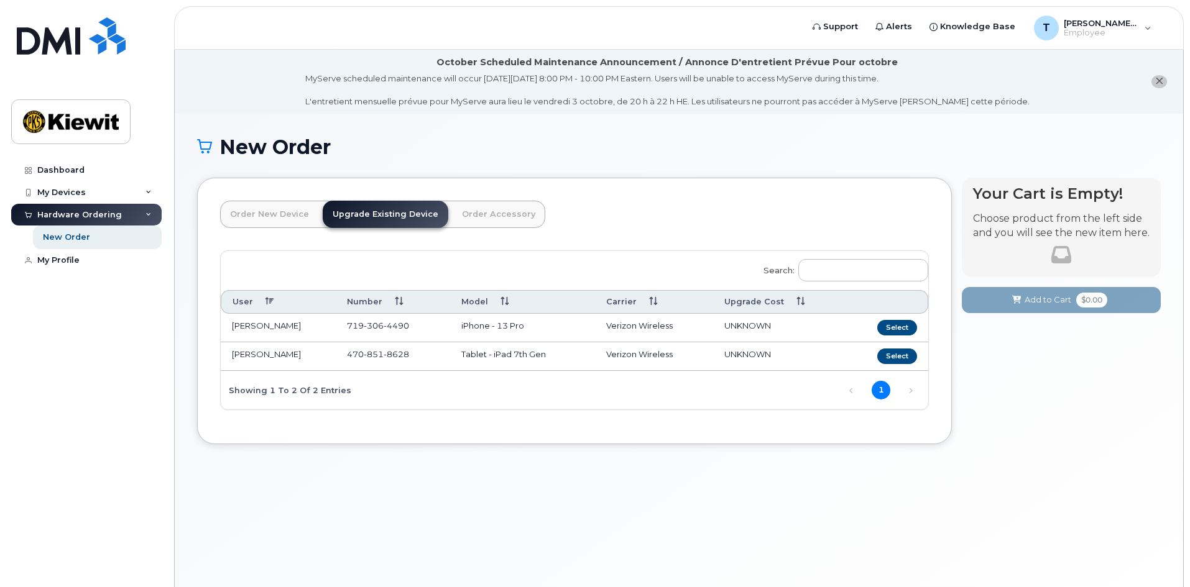
click at [861, 505] on div "New Order × Share This Order If you want to allow others to create or edit orde…" at bounding box center [679, 366] width 1008 height 504
click at [838, 502] on div "New Order × Share This Order If you want to allow others to create or edit orde…" at bounding box center [679, 366] width 1008 height 504
click at [940, 139] on h1 "New Order" at bounding box center [678, 147] width 963 height 22
click at [439, 495] on div "New Order × Share This Order If you want to allow others to create or edit orde…" at bounding box center [679, 366] width 1008 height 504
click at [71, 257] on div "My Profile" at bounding box center [58, 260] width 42 height 10
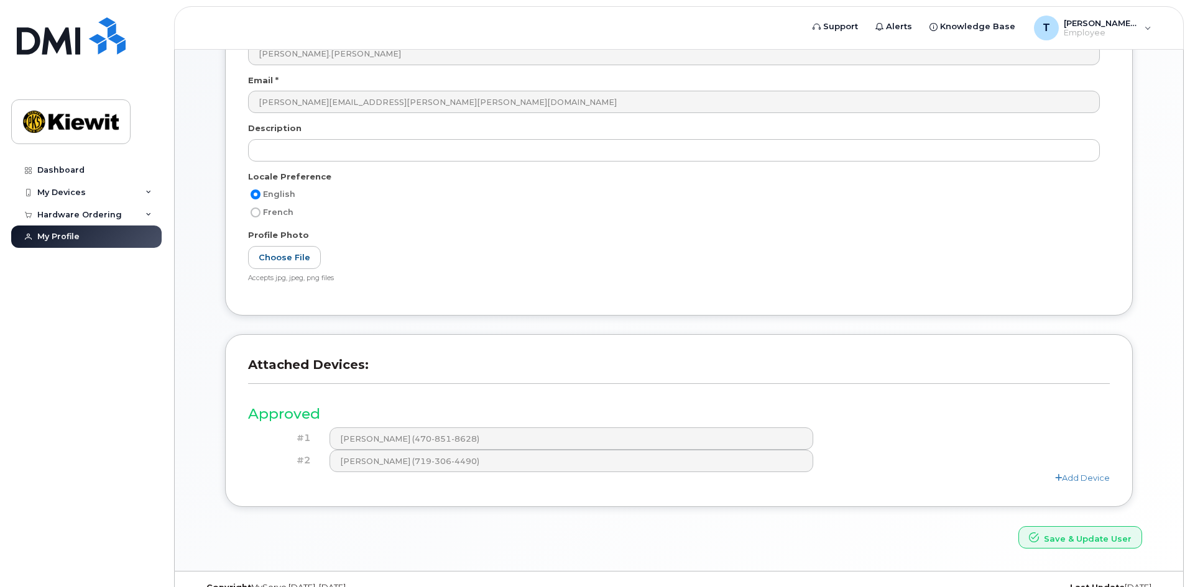
scroll to position [237, 0]
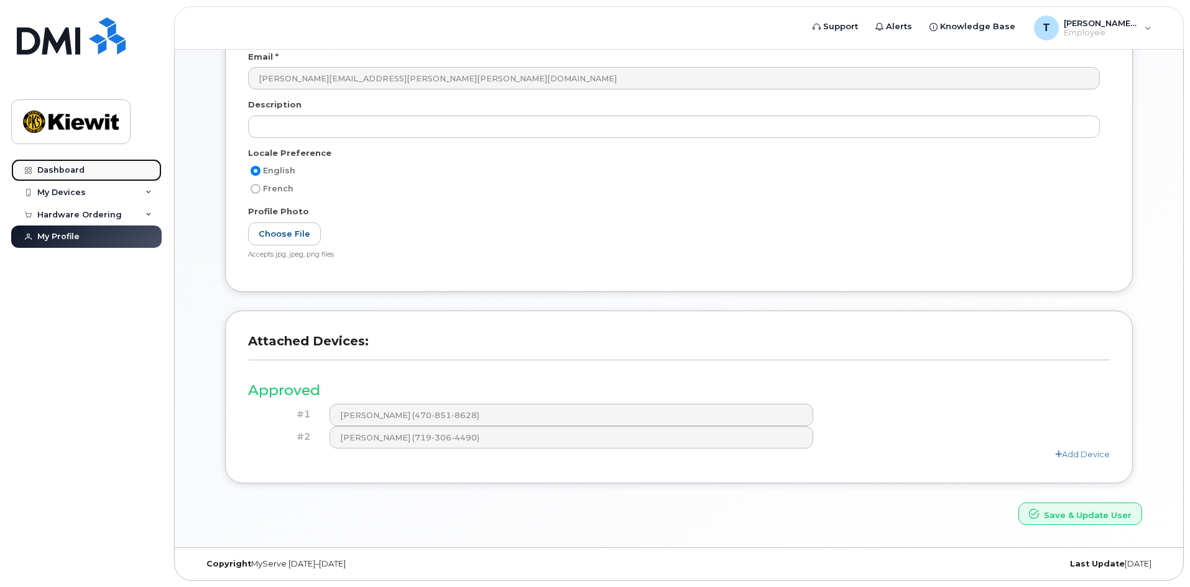
click at [76, 170] on div "Dashboard" at bounding box center [60, 170] width 47 height 10
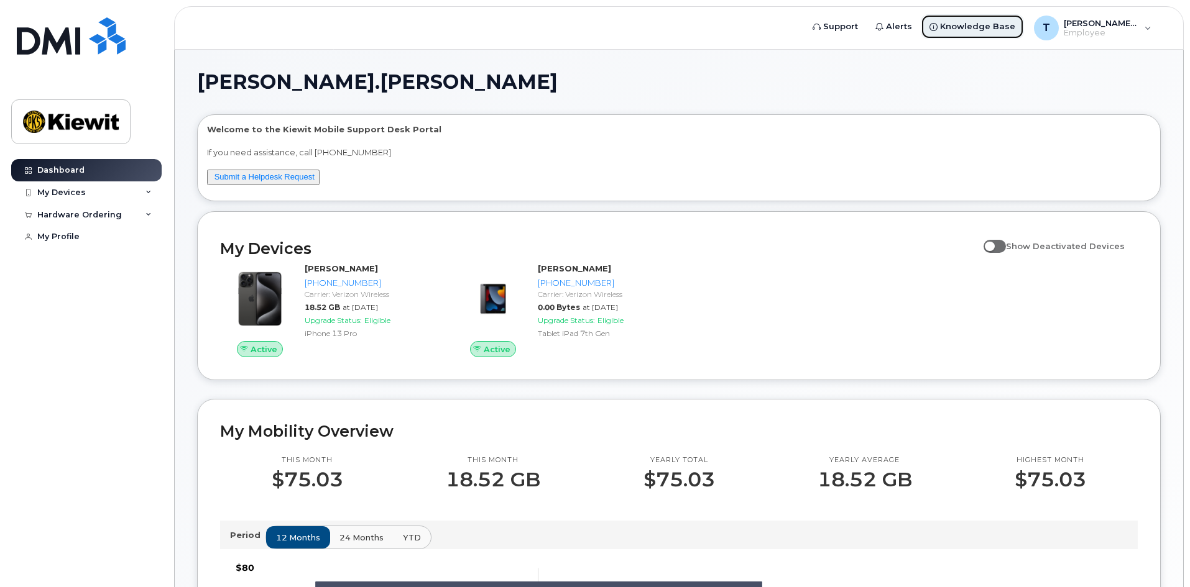
click at [1001, 20] on link "Knowledge Base" at bounding box center [971, 26] width 103 height 25
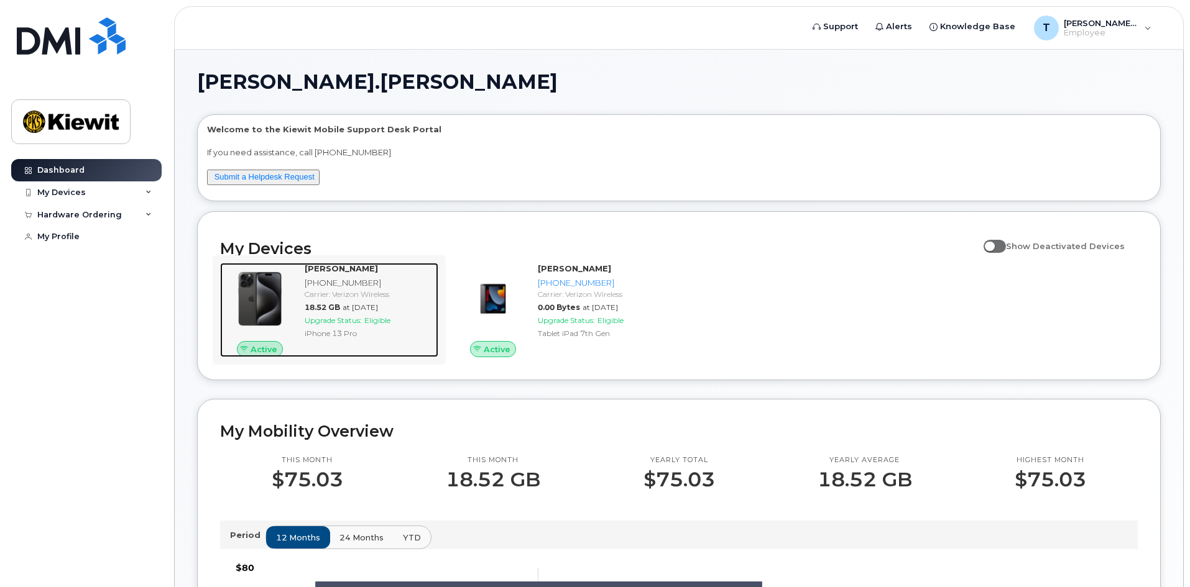
click at [373, 342] on div "TYLER SHIELDS 719-306-4490 Carrier: Verizon Wireless 18.52 GB at Aug 01, 2025 U…" at bounding box center [369, 310] width 139 height 94
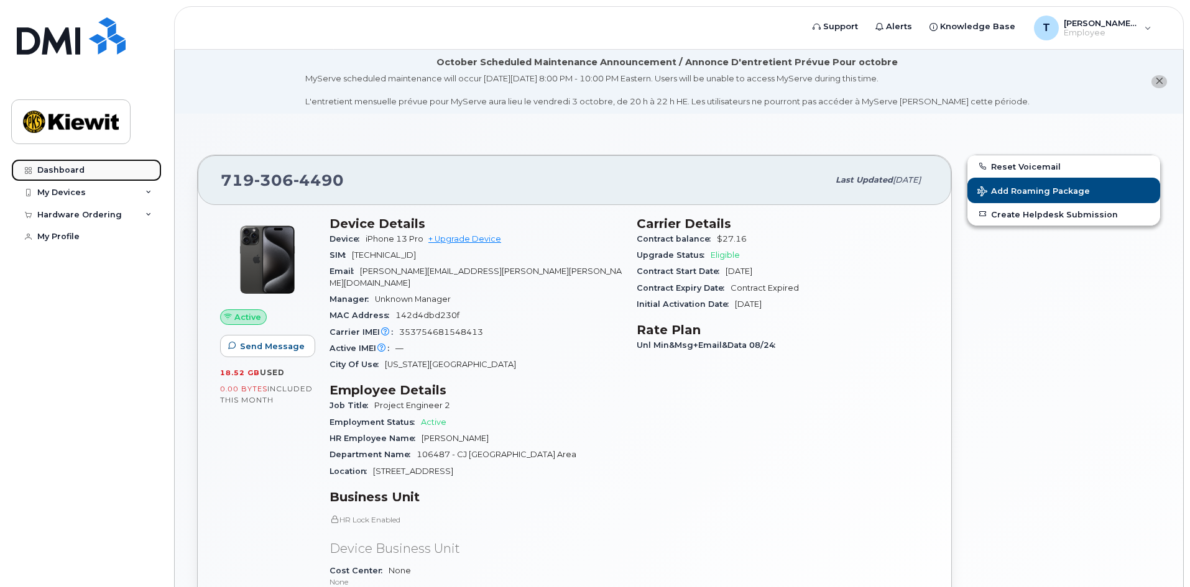
click at [62, 170] on div "Dashboard" at bounding box center [60, 170] width 47 height 10
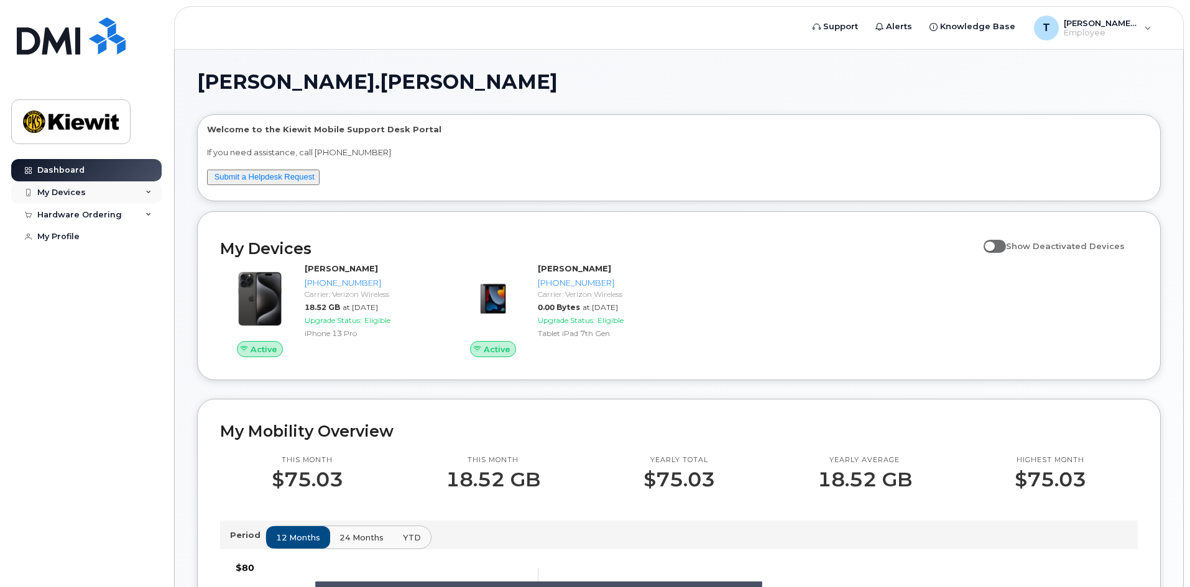
click at [79, 190] on div "My Devices" at bounding box center [61, 193] width 48 height 10
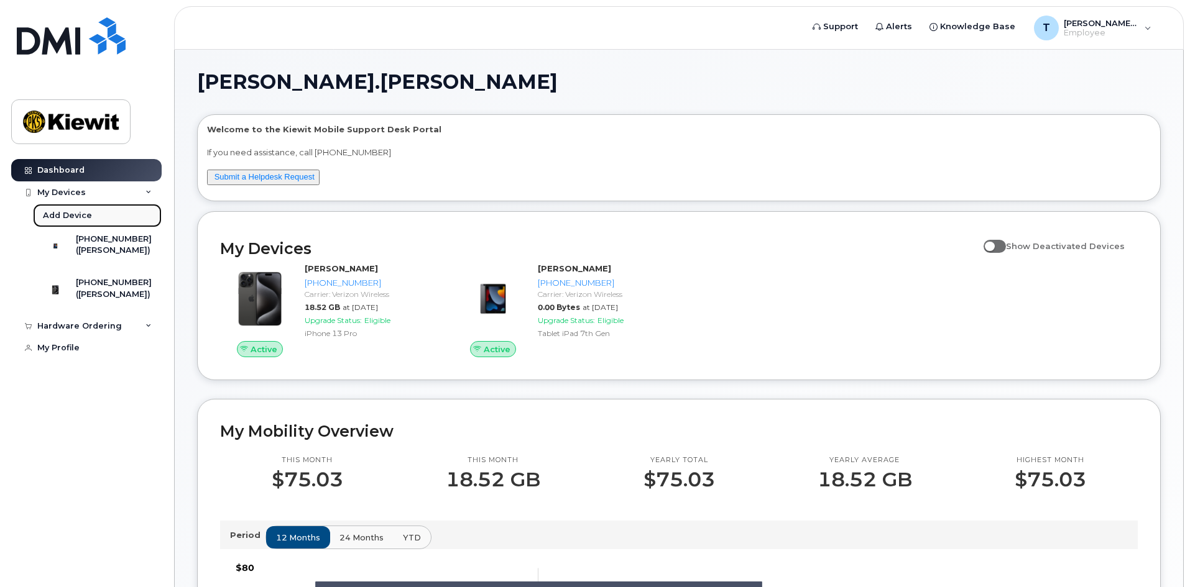
click at [80, 221] on div "Add Device" at bounding box center [67, 215] width 49 height 11
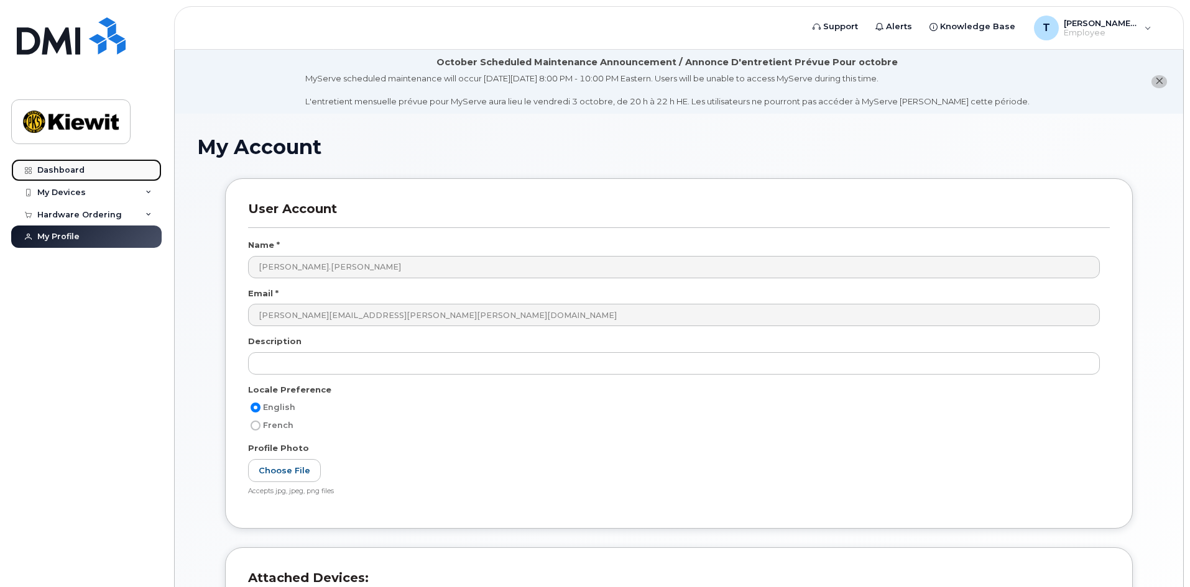
click at [70, 177] on link "Dashboard" at bounding box center [86, 170] width 150 height 22
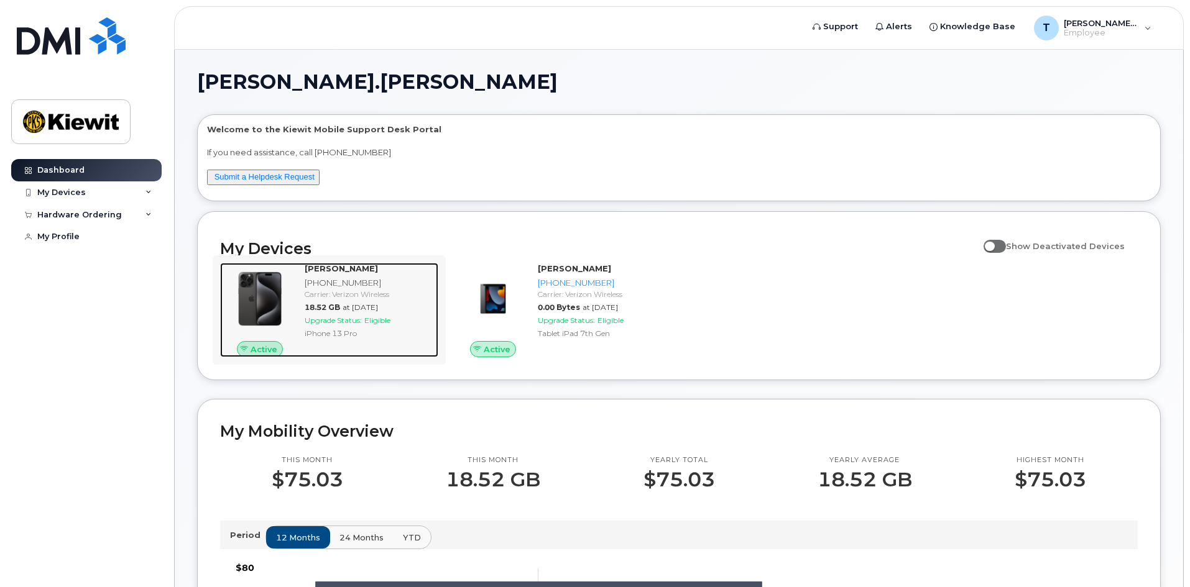
click at [342, 283] on div "[PHONE_NUMBER]" at bounding box center [369, 283] width 129 height 12
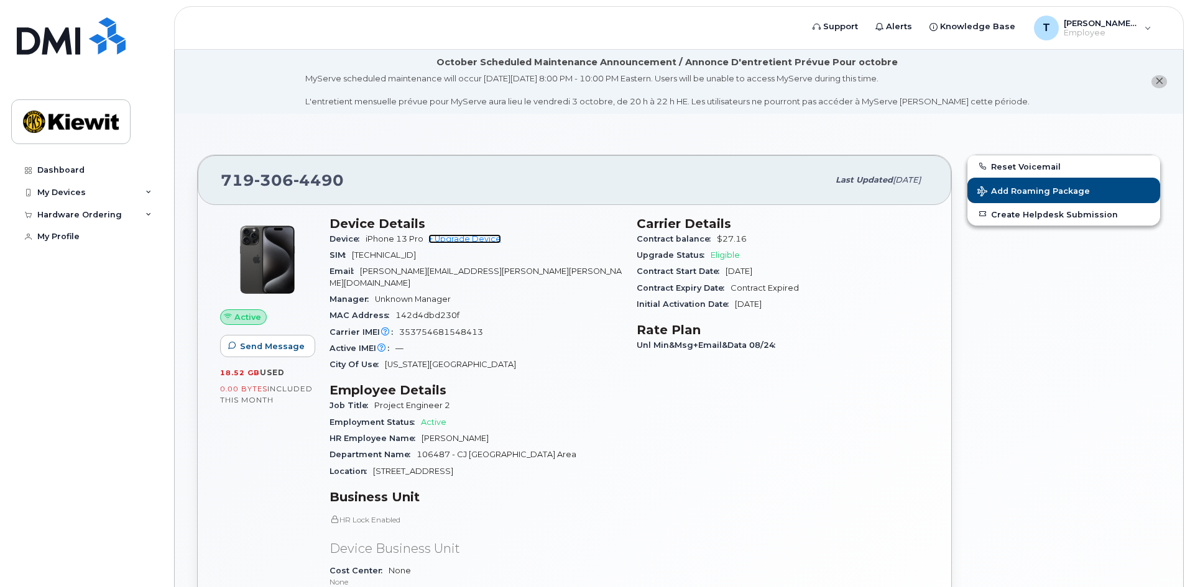
click at [474, 237] on link "+ Upgrade Device" at bounding box center [464, 238] width 73 height 9
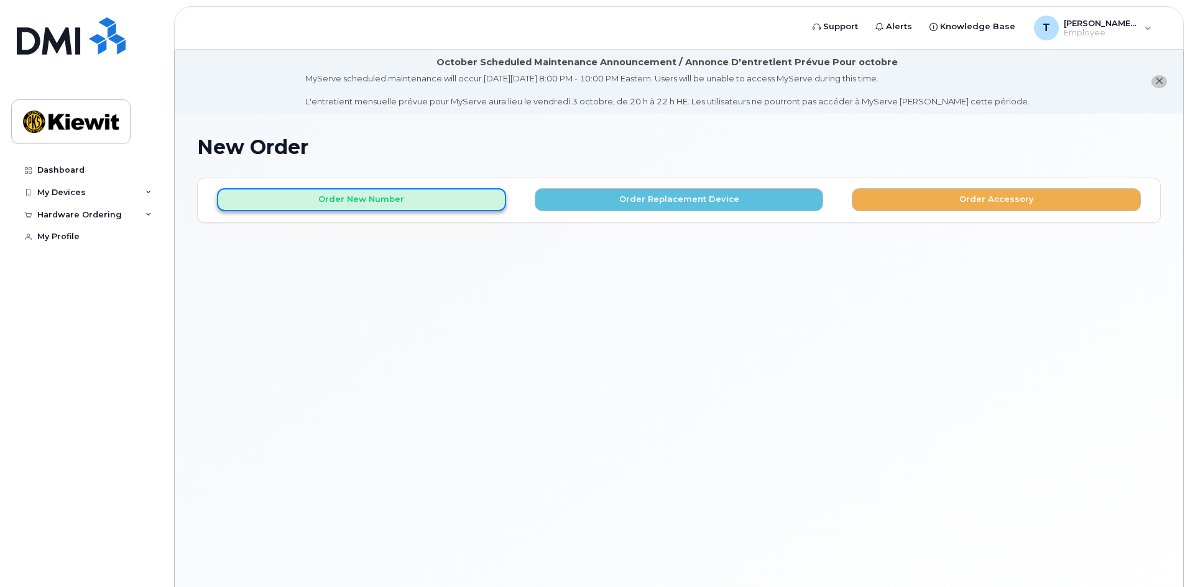
click at [386, 195] on button "Order New Number" at bounding box center [361, 199] width 289 height 23
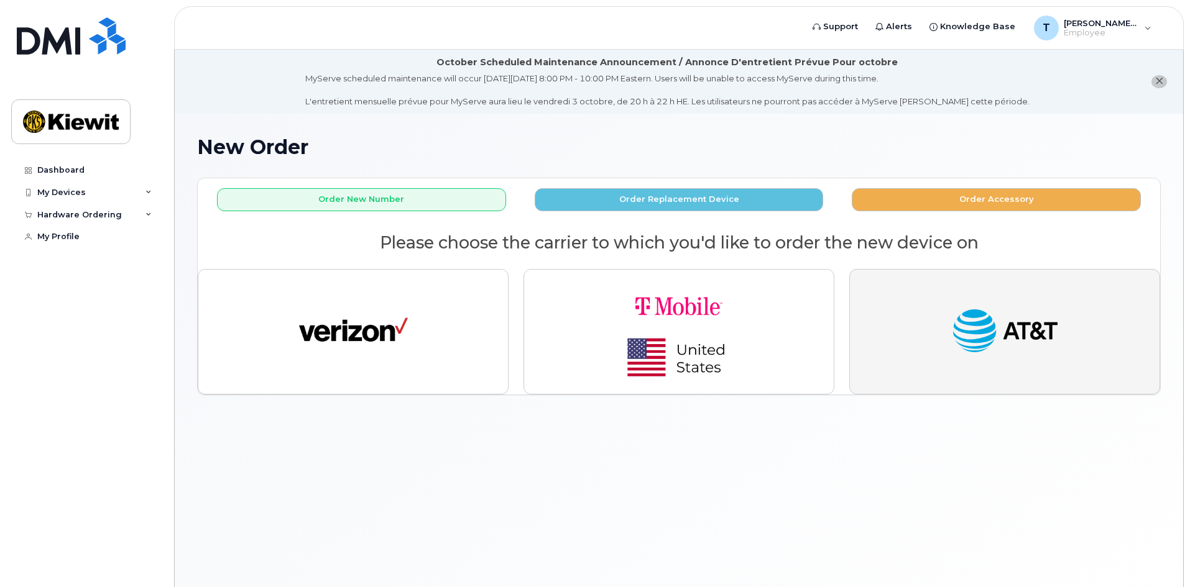
click at [1008, 342] on img "button" at bounding box center [1004, 332] width 109 height 56
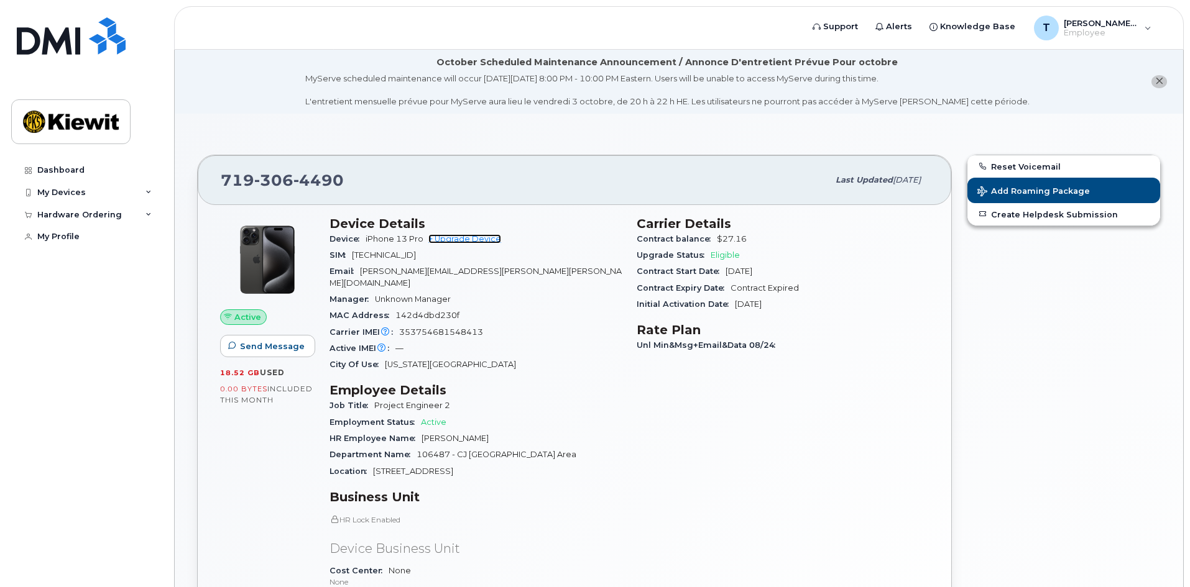
click at [452, 237] on link "+ Upgrade Device" at bounding box center [464, 238] width 73 height 9
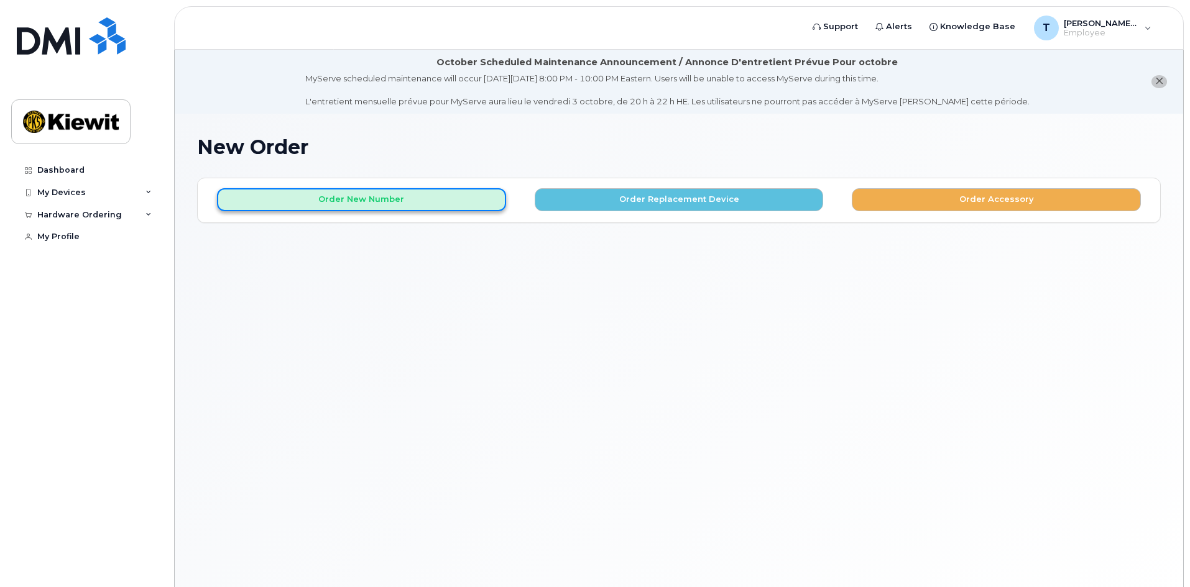
click at [382, 199] on button "Order New Number" at bounding box center [361, 199] width 289 height 23
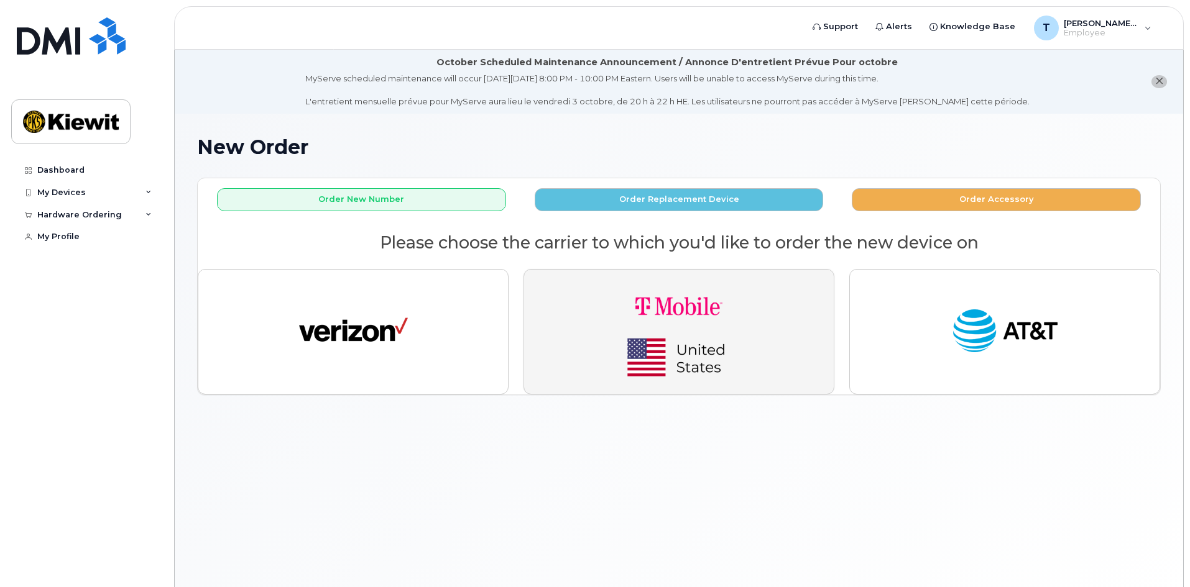
click at [717, 328] on img "button" at bounding box center [679, 332] width 174 height 104
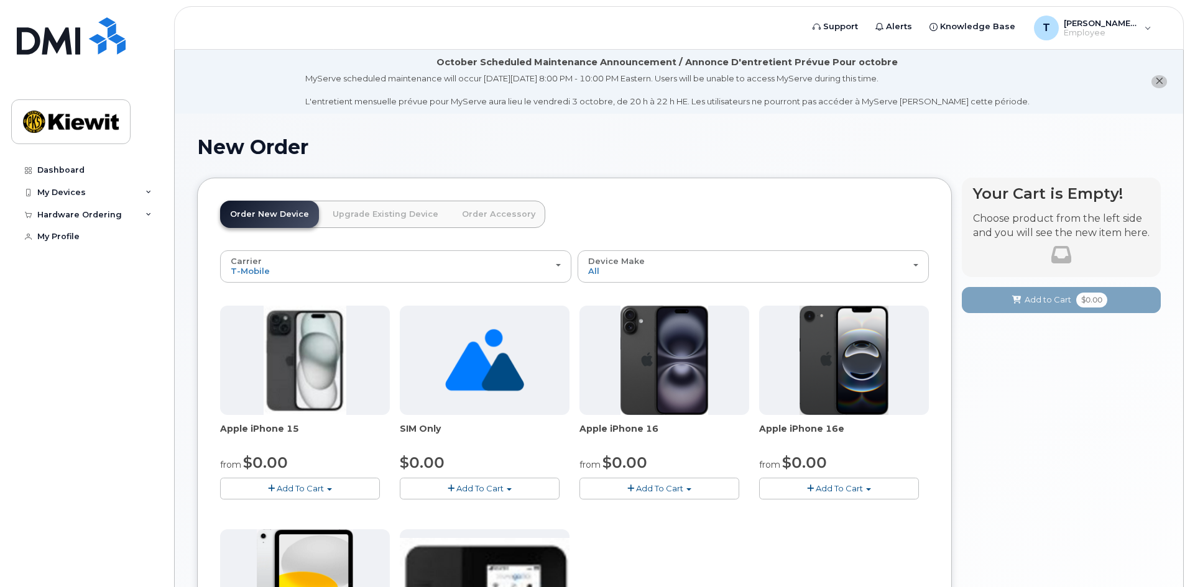
click at [1161, 83] on icon "close notification" at bounding box center [1159, 81] width 8 height 8
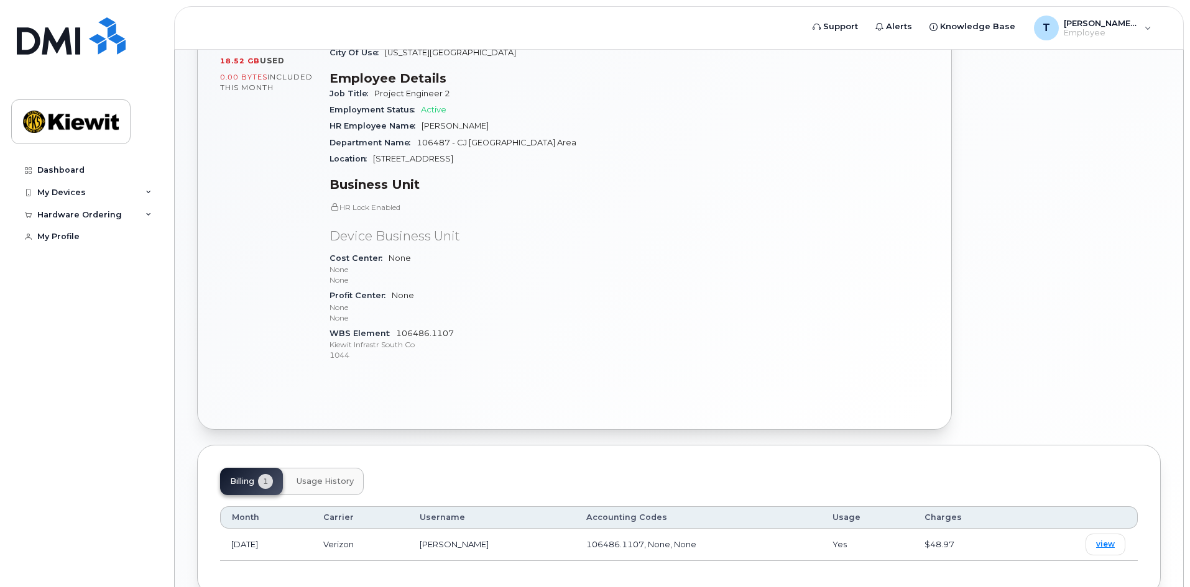
scroll to position [308, 0]
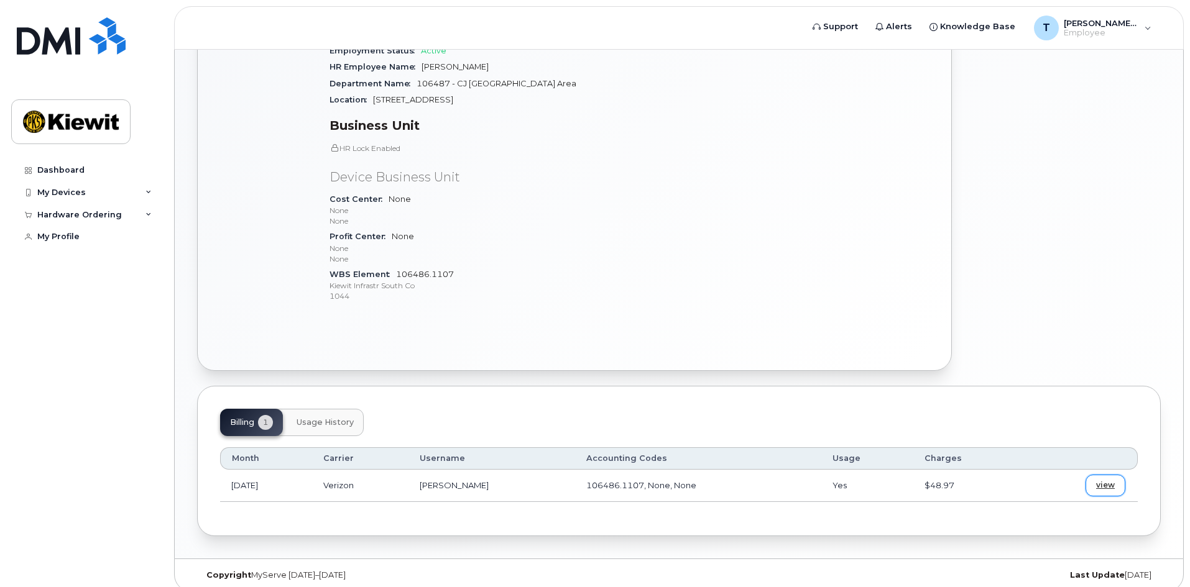
click at [1096, 475] on link "view" at bounding box center [1105, 486] width 40 height 22
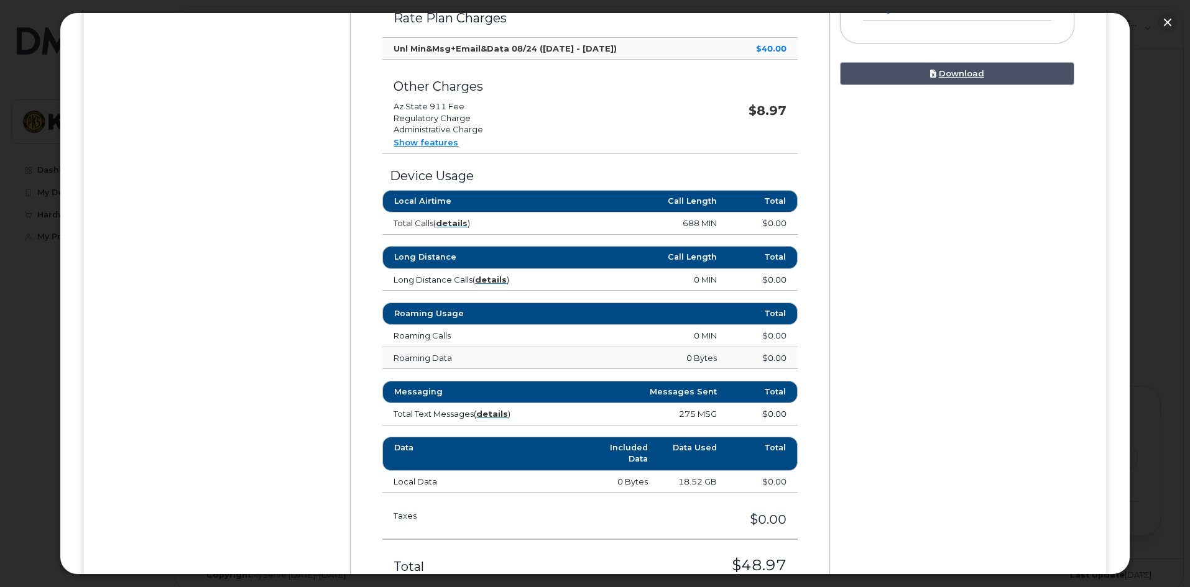
scroll to position [559, 0]
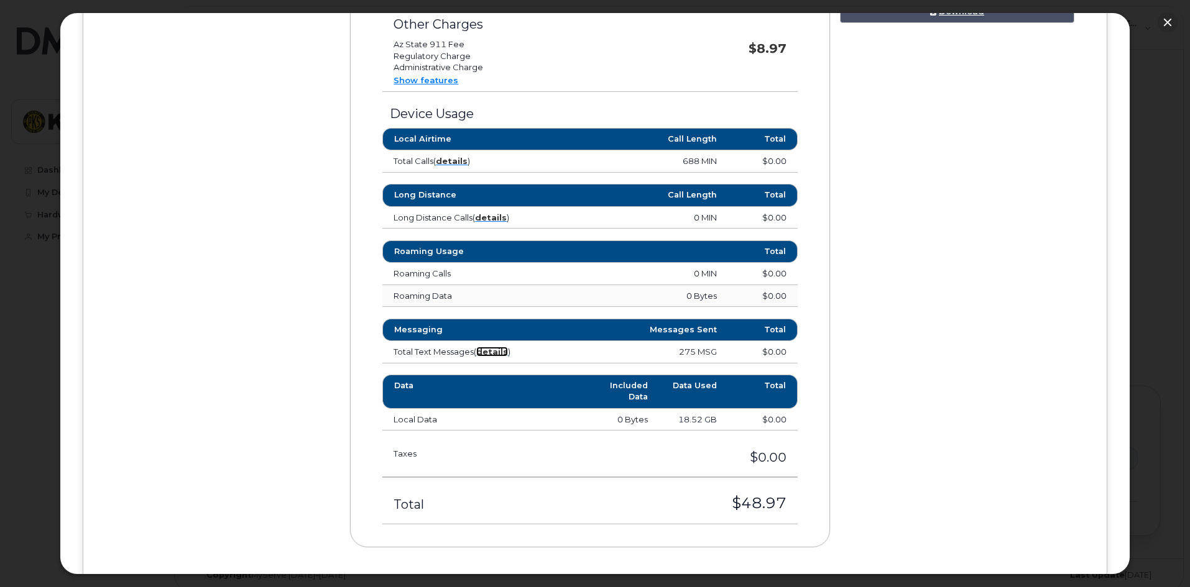
click at [484, 352] on strong "details" at bounding box center [492, 352] width 32 height 10
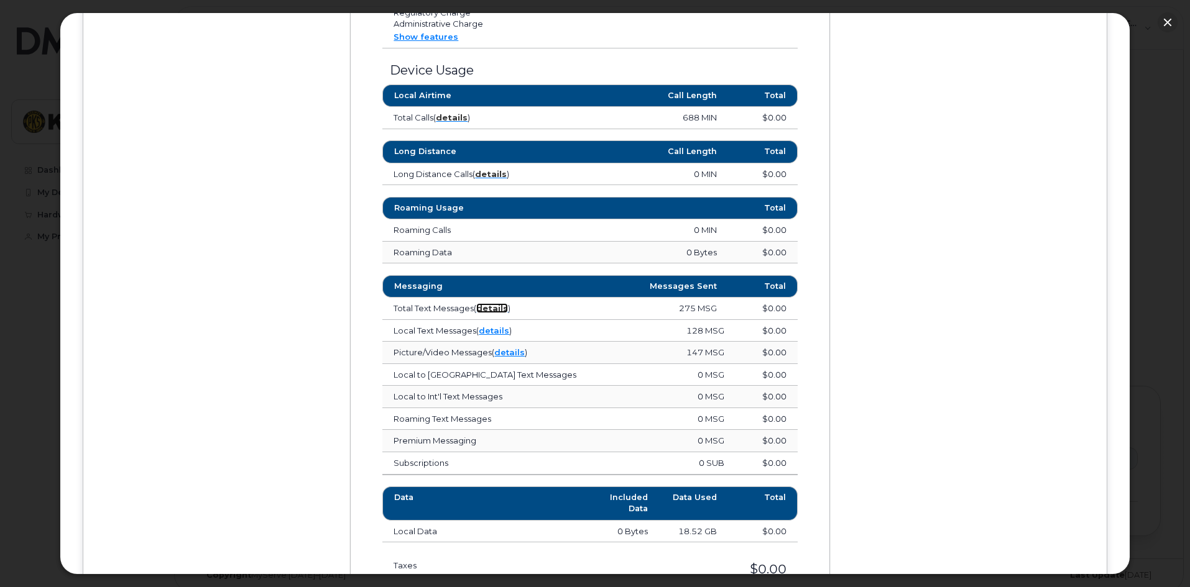
scroll to position [622, 0]
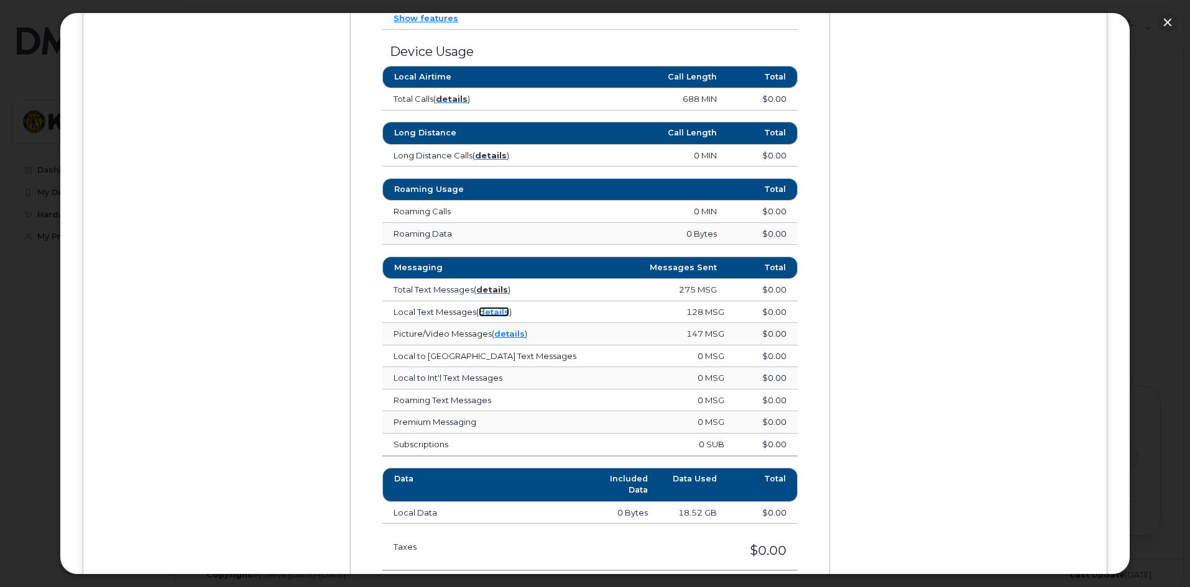
click at [490, 311] on link "details" at bounding box center [494, 312] width 30 height 10
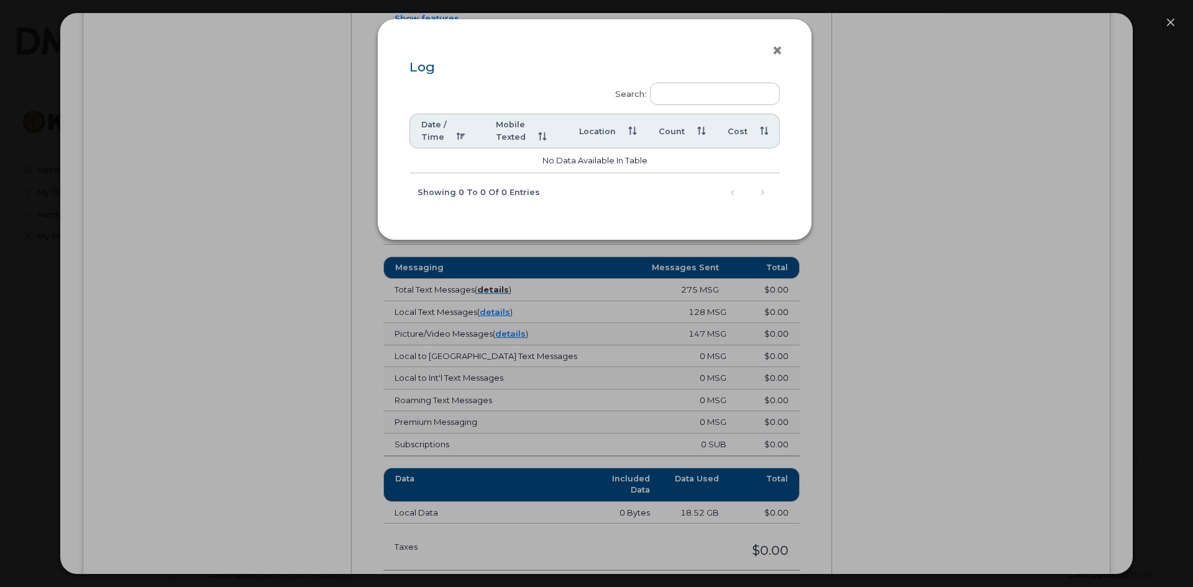
click at [777, 46] on button "×" at bounding box center [780, 51] width 17 height 19
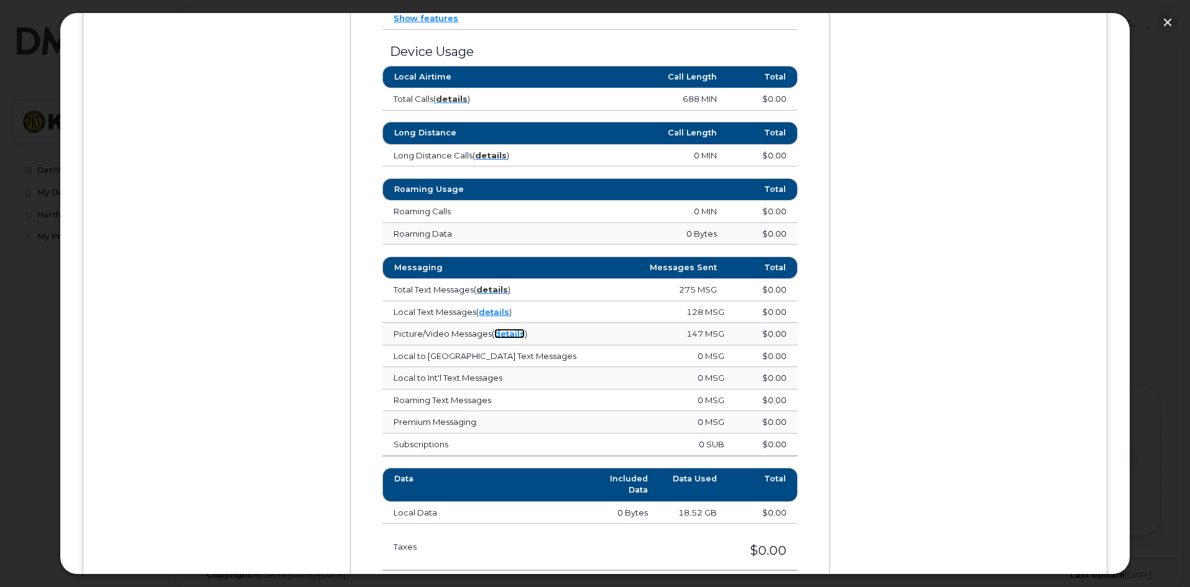
click at [511, 334] on link "details" at bounding box center [509, 334] width 30 height 10
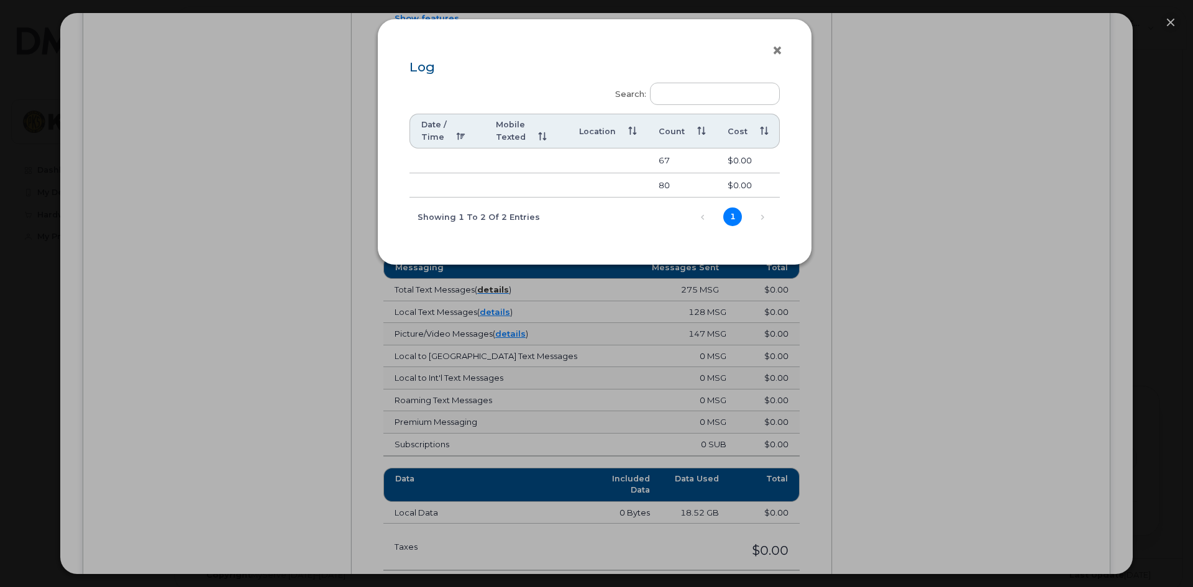
click at [779, 46] on button "×" at bounding box center [780, 51] width 17 height 19
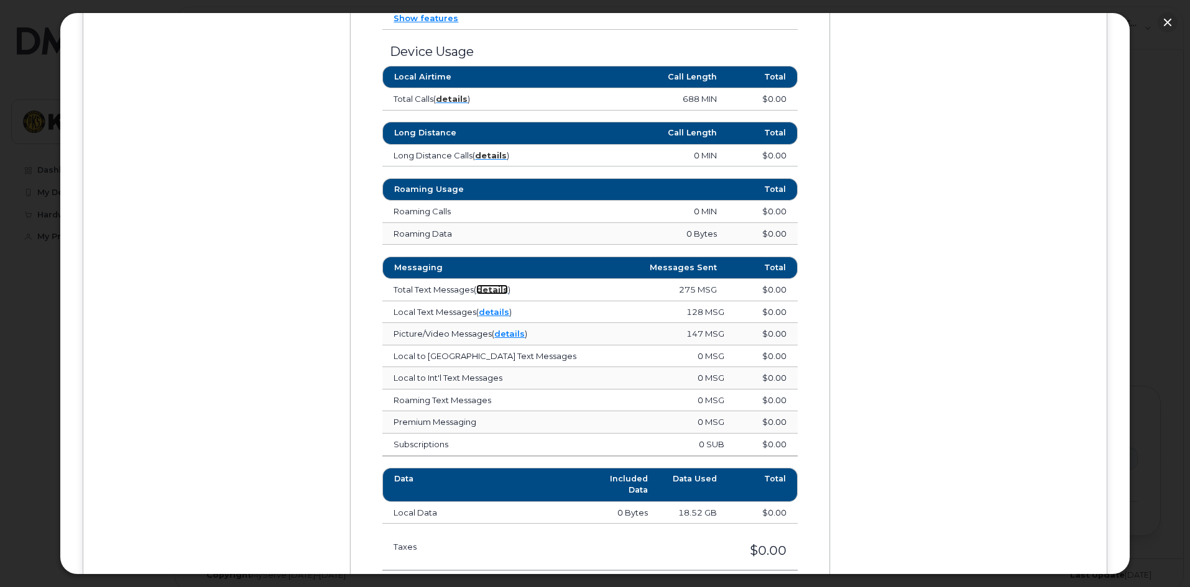
click at [503, 291] on strong "details" at bounding box center [492, 290] width 32 height 10
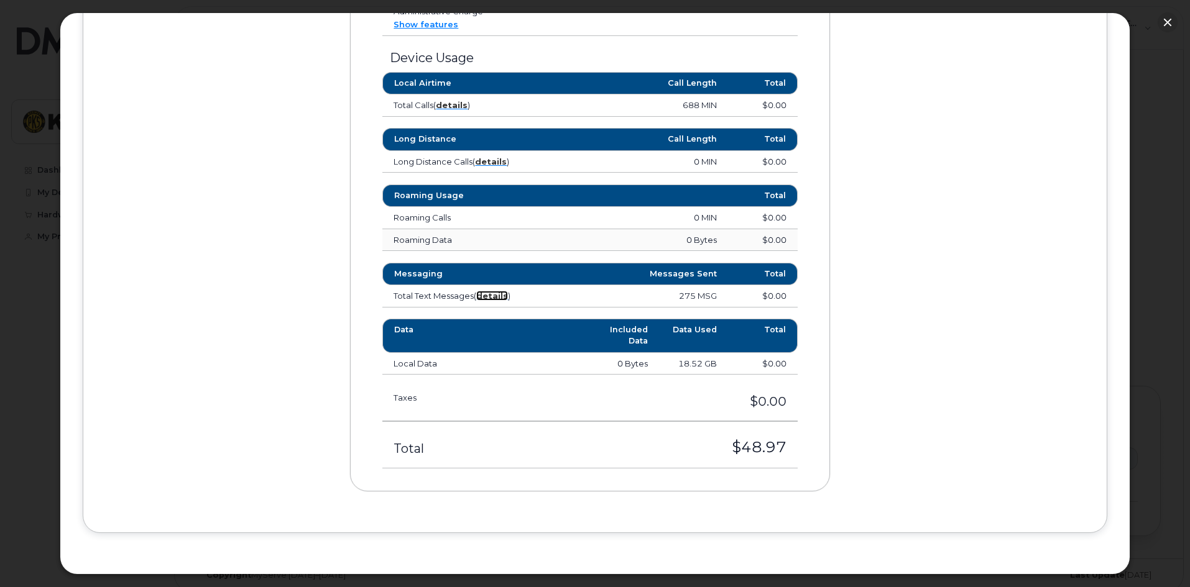
scroll to position [615, 0]
click at [488, 298] on strong "details" at bounding box center [492, 296] width 32 height 10
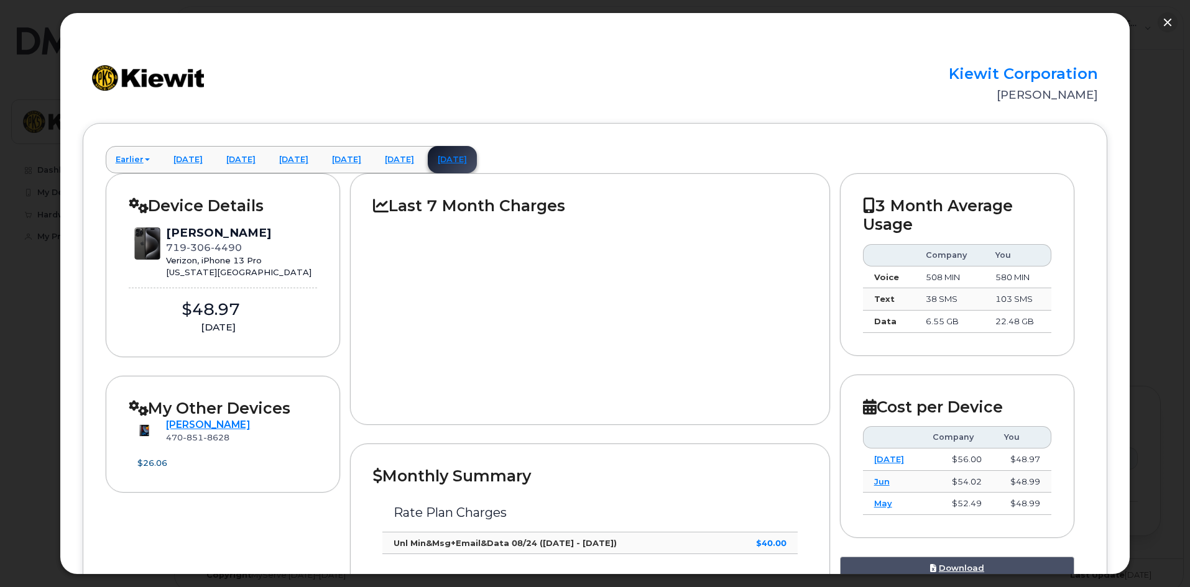
scroll to position [0, 0]
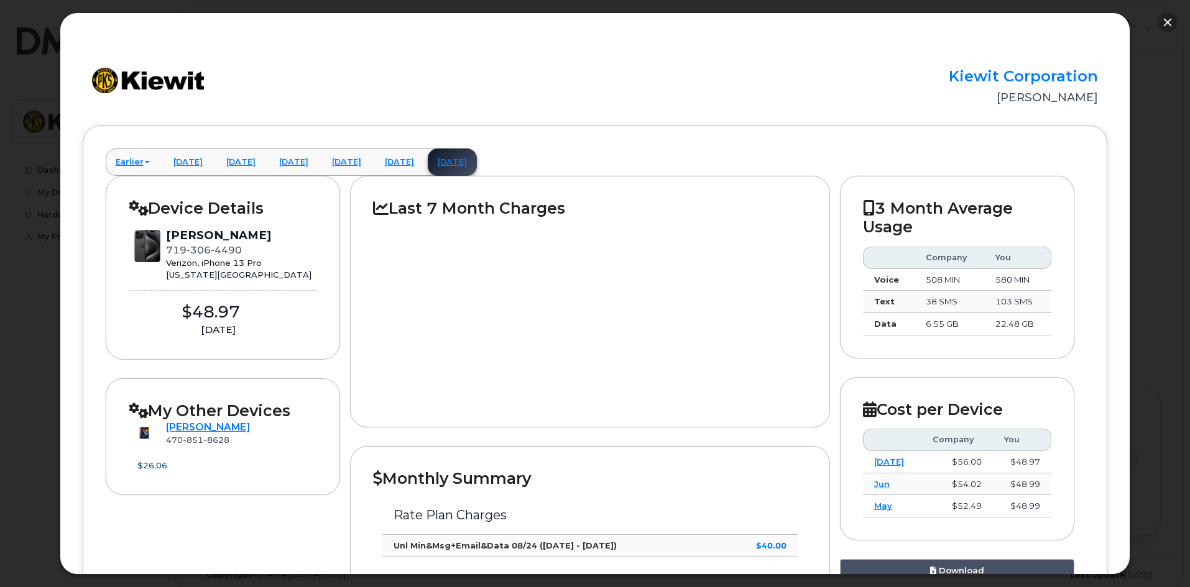
click at [1171, 24] on button "button" at bounding box center [1167, 22] width 20 height 20
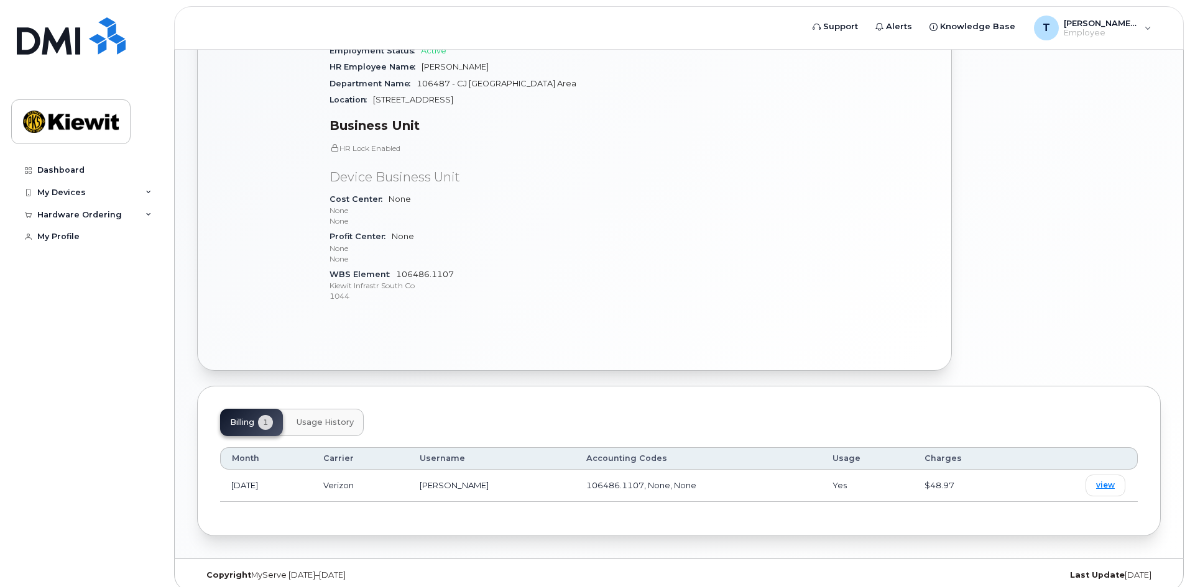
click at [351, 418] on span "Usage History" at bounding box center [324, 423] width 57 height 10
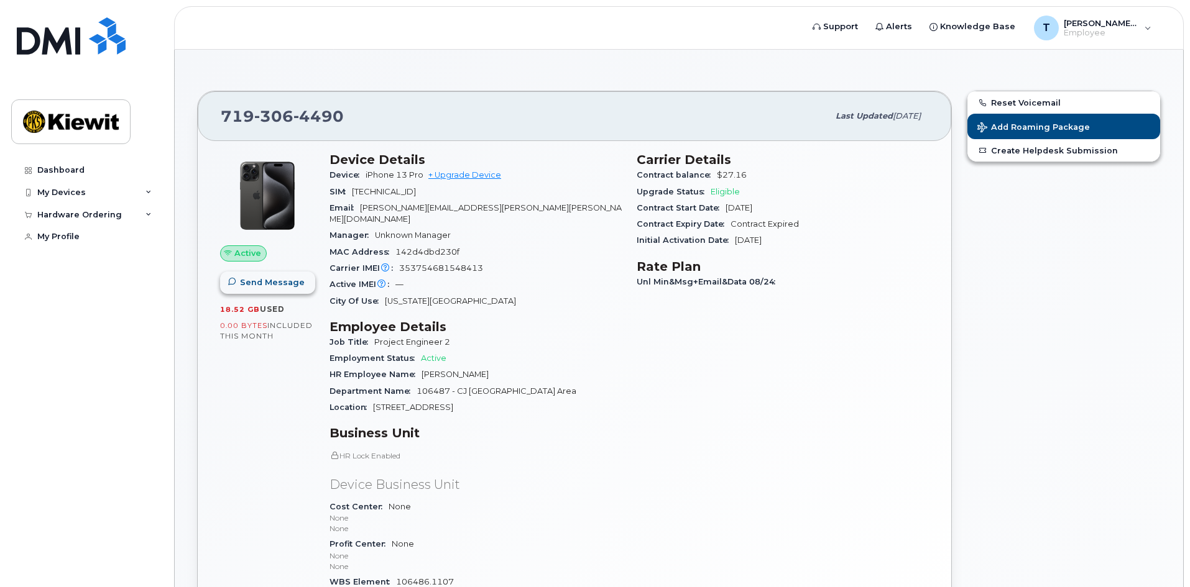
click at [262, 283] on span "Send Message" at bounding box center [272, 283] width 65 height 12
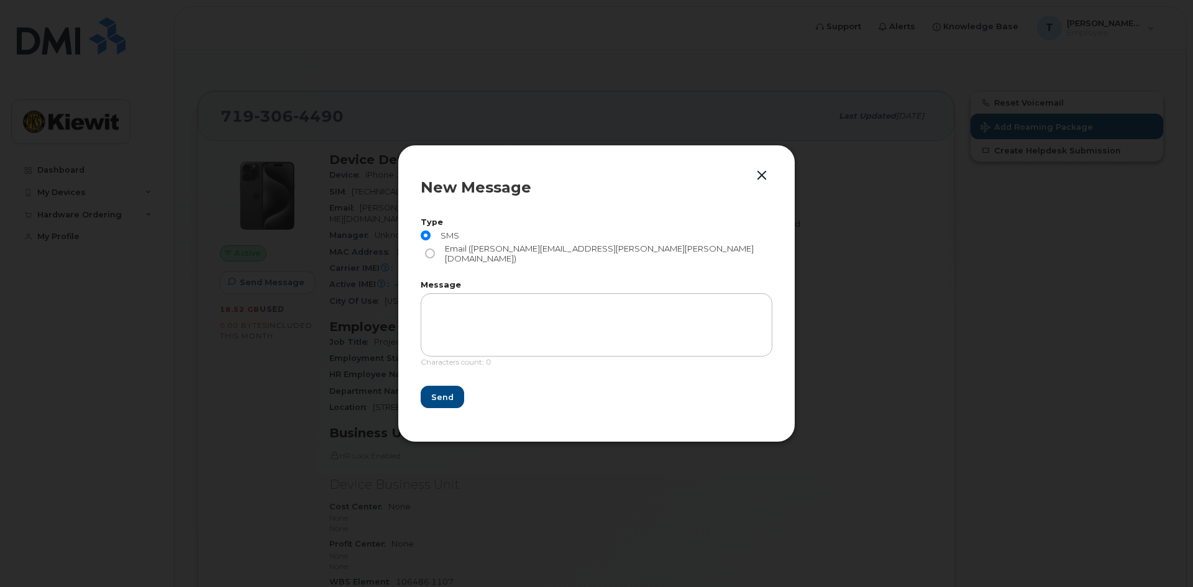
click at [756, 185] on button "button" at bounding box center [762, 175] width 19 height 17
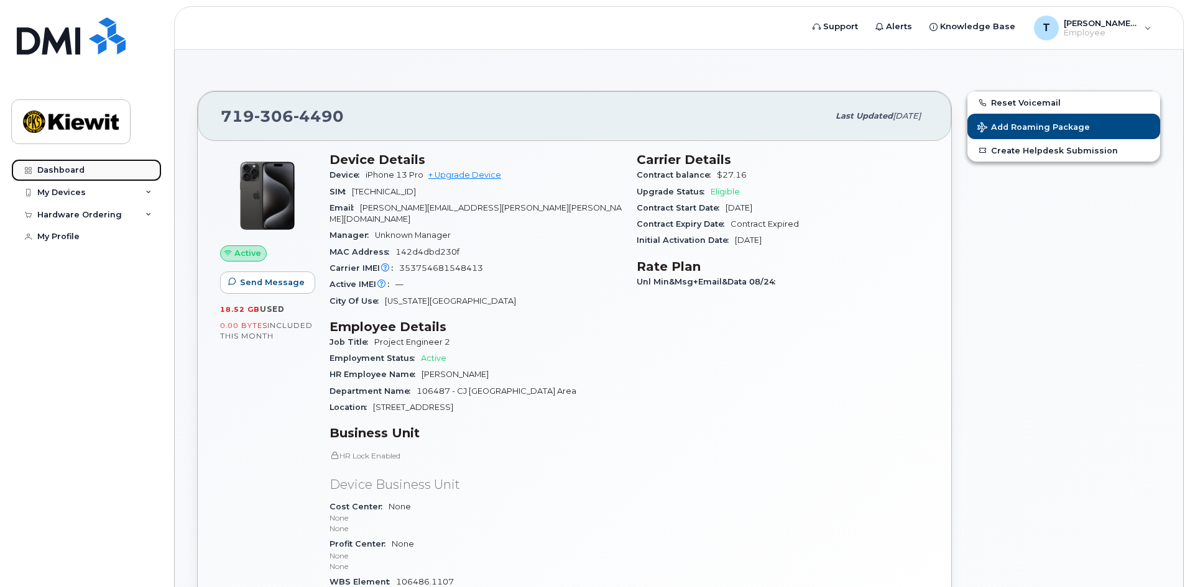
click at [75, 173] on div "Dashboard" at bounding box center [60, 170] width 47 height 10
